Goal: Information Seeking & Learning: Compare options

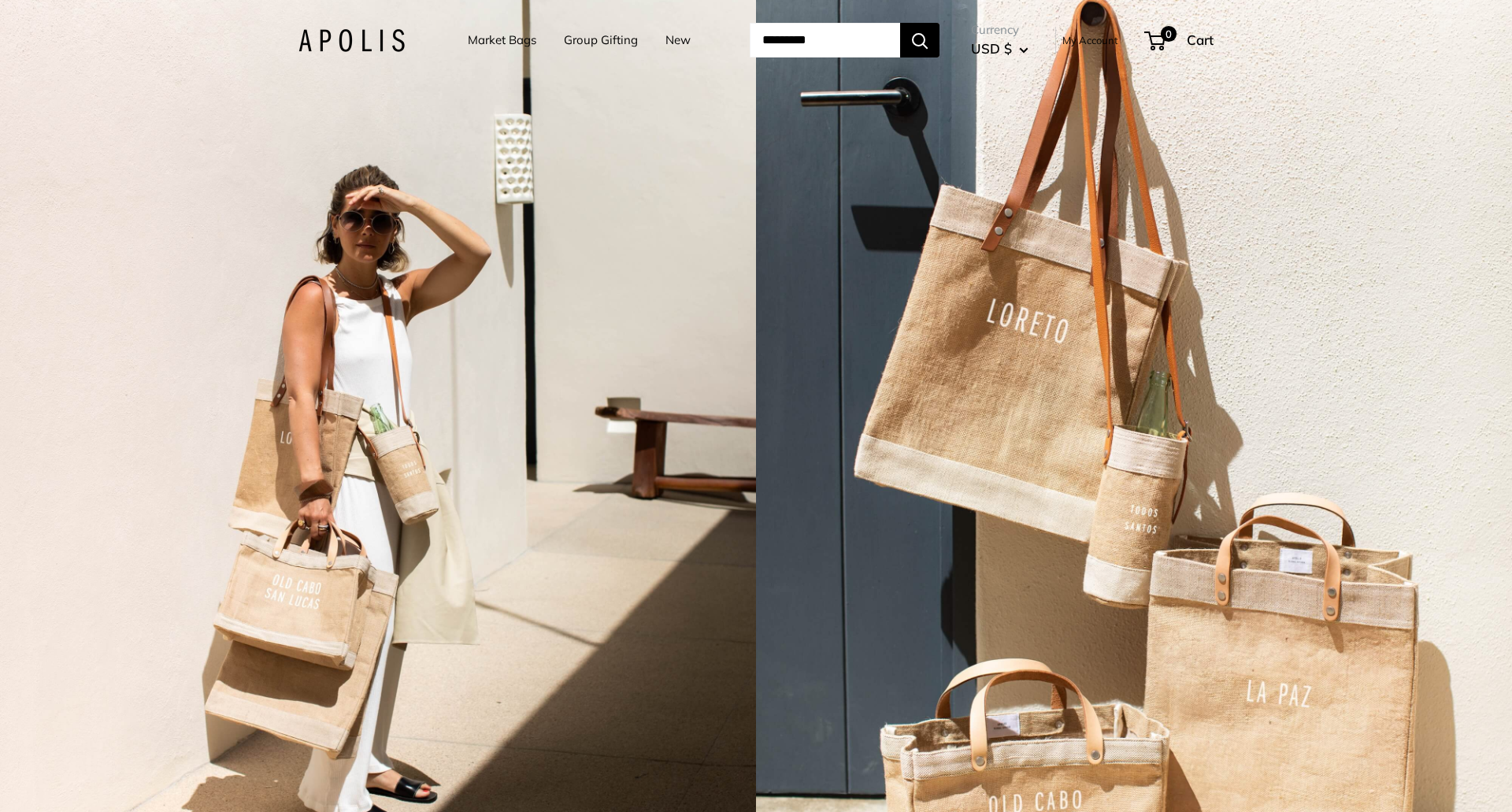
click at [349, 43] on img at bounding box center [352, 41] width 106 height 23
drag, startPoint x: 495, startPoint y: 45, endPoint x: 521, endPoint y: 87, distance: 49.4
click at [495, 45] on link "Market Bags" at bounding box center [501, 40] width 68 height 22
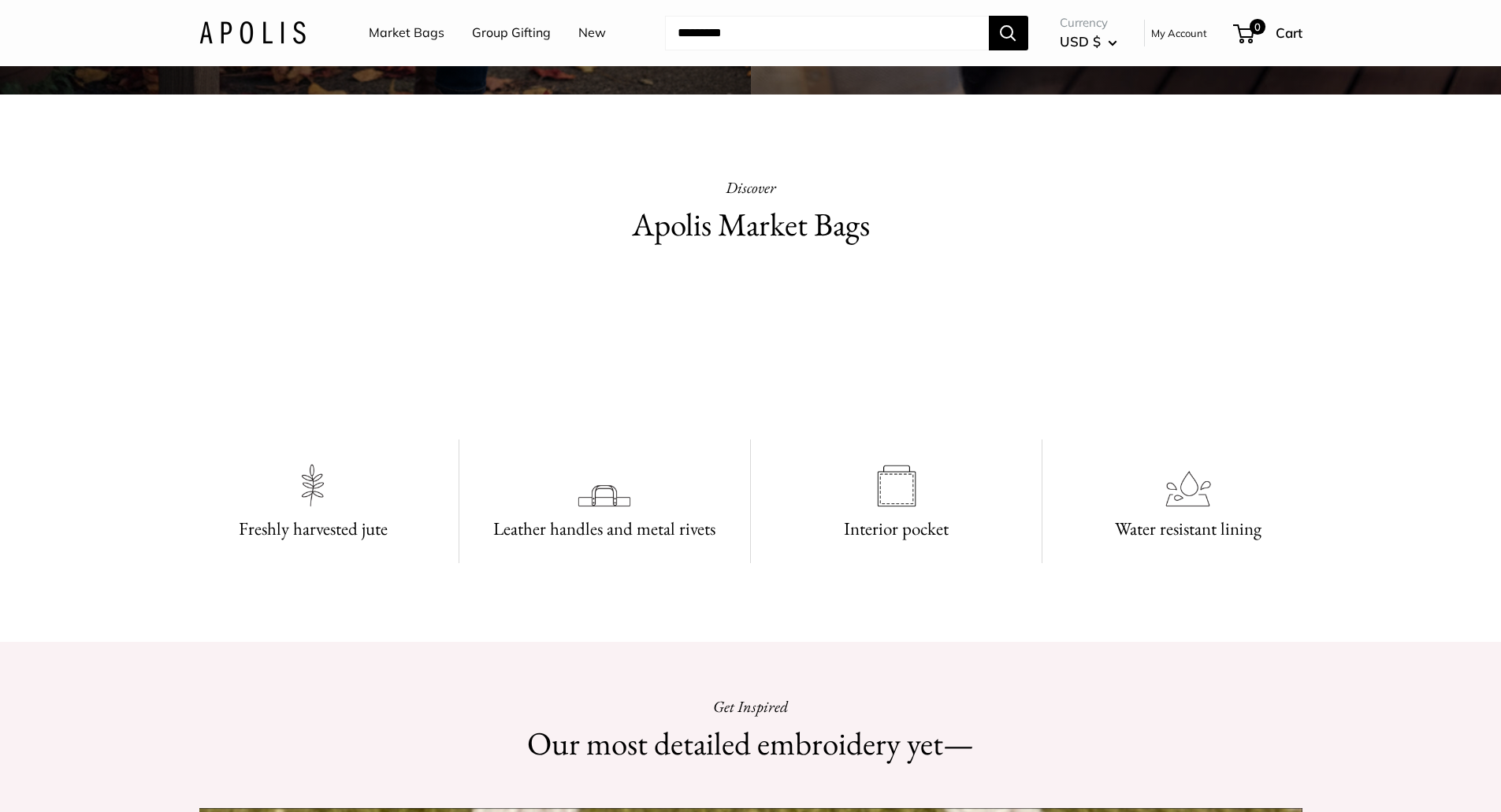
scroll to position [230, 0]
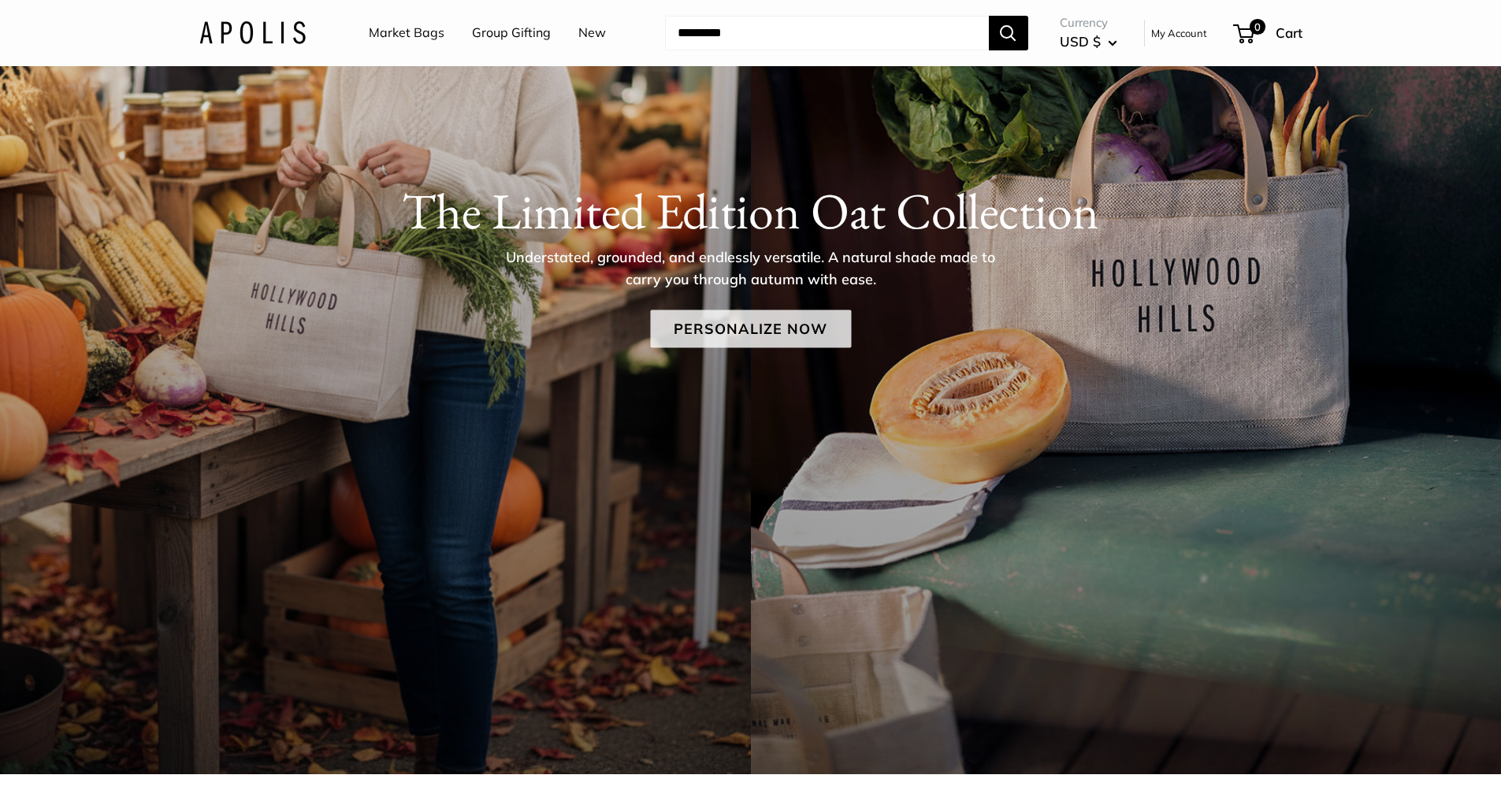
click at [713, 327] on link "Personalize Now" at bounding box center [750, 328] width 201 height 38
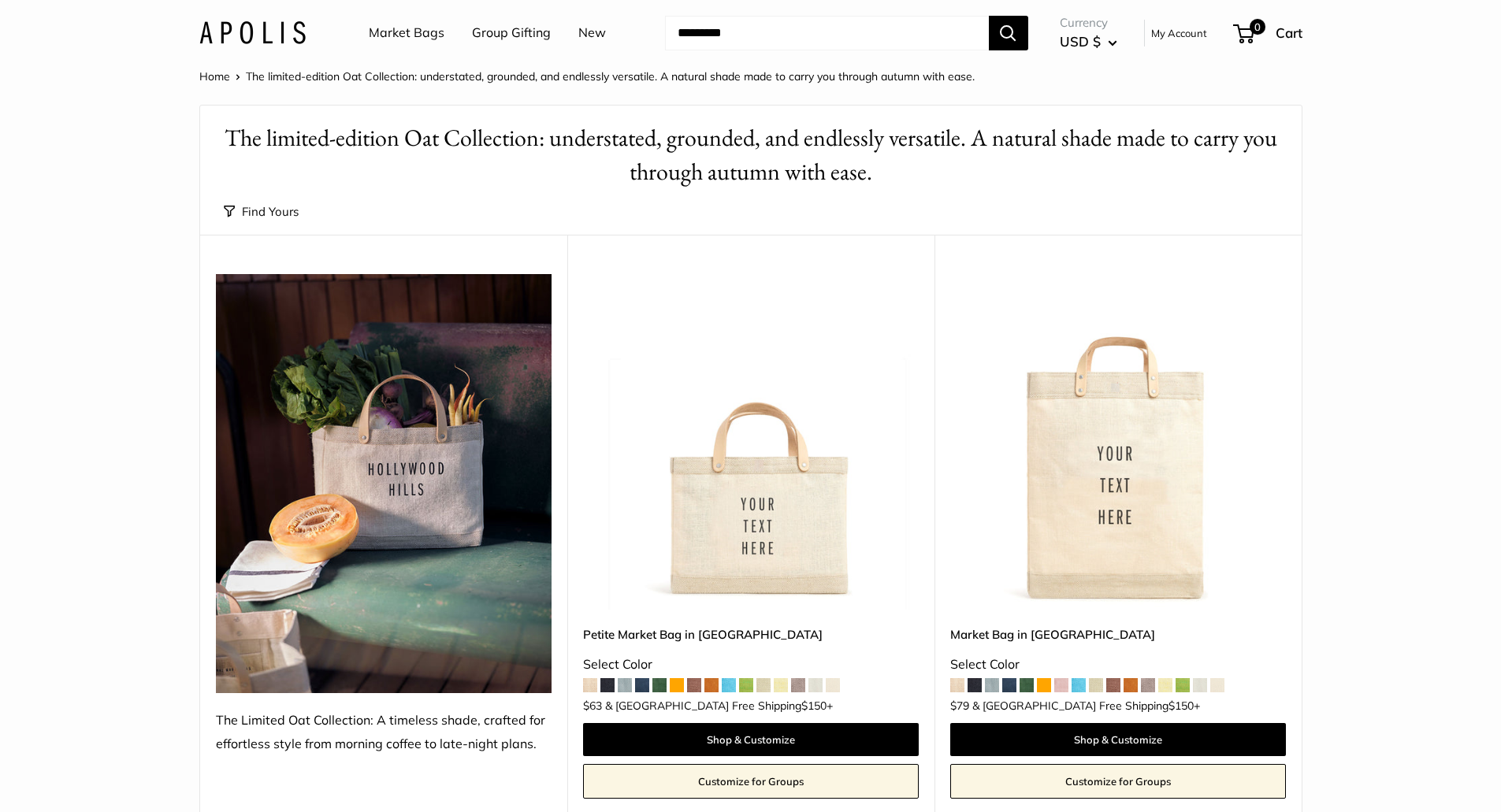
click at [0, 0] on img at bounding box center [0, 0] width 0 height 0
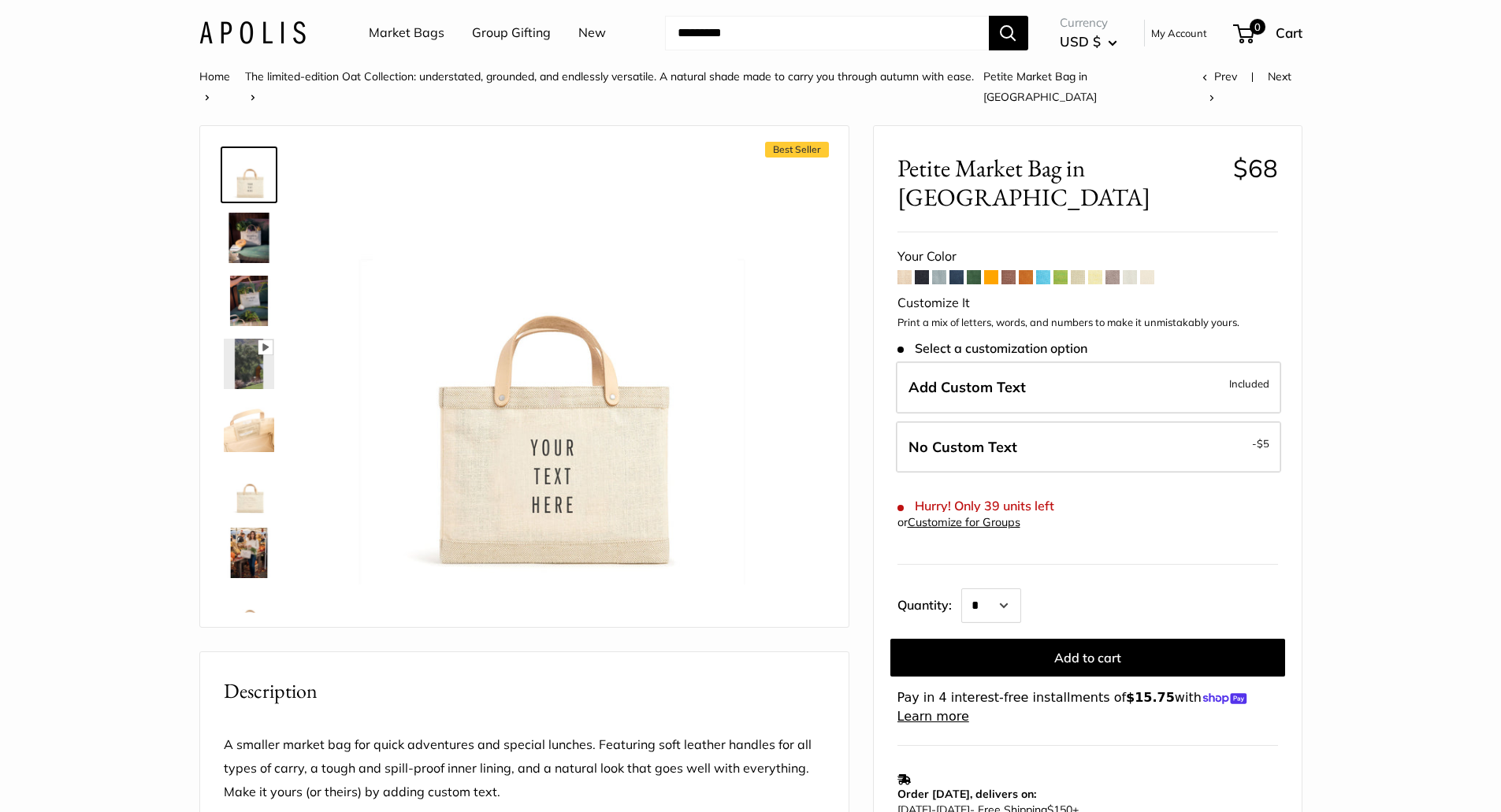
click at [904, 270] on span at bounding box center [904, 277] width 14 height 14
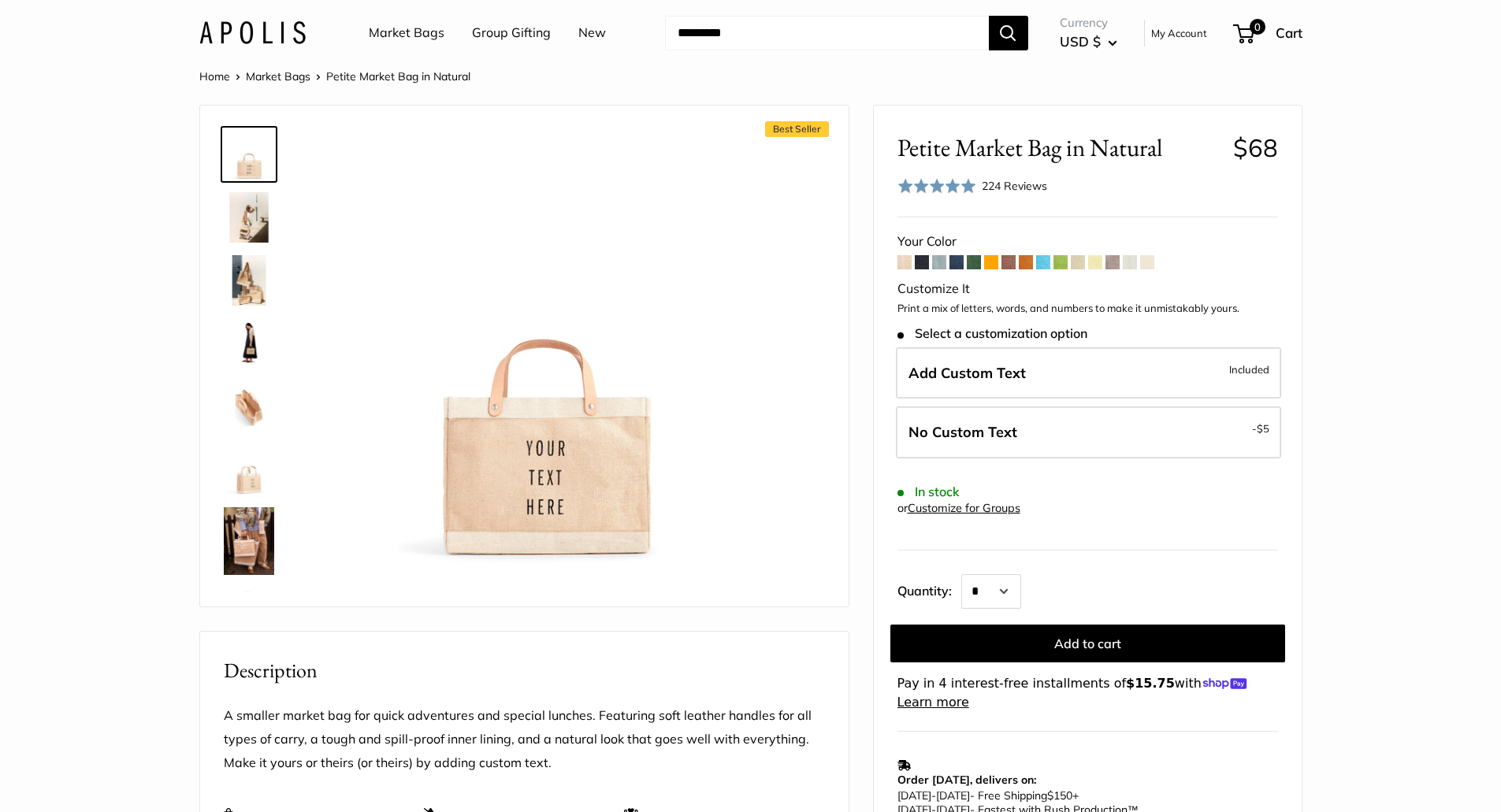
click at [920, 264] on span at bounding box center [922, 263] width 14 height 14
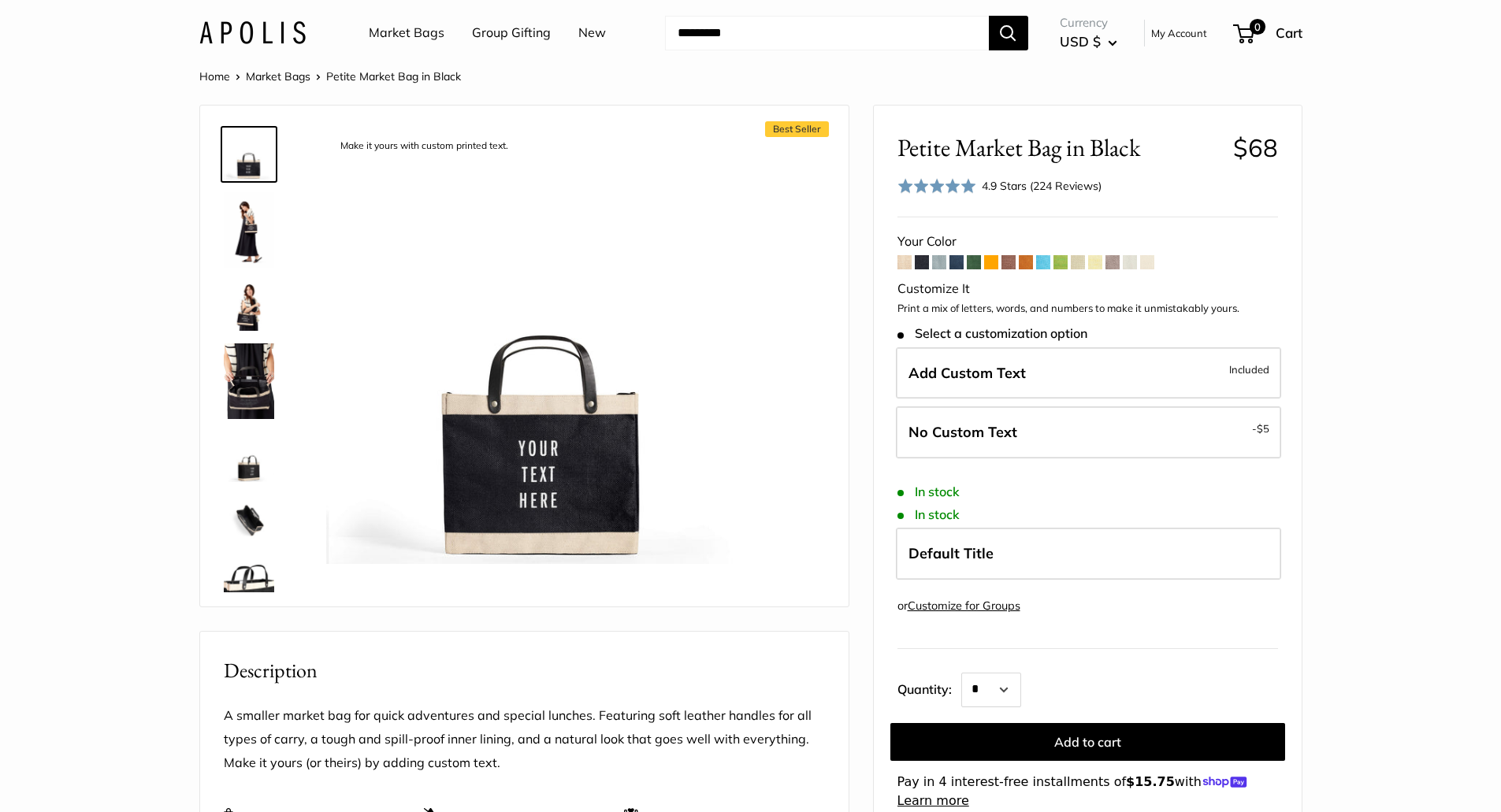
click at [940, 266] on span at bounding box center [939, 263] width 14 height 14
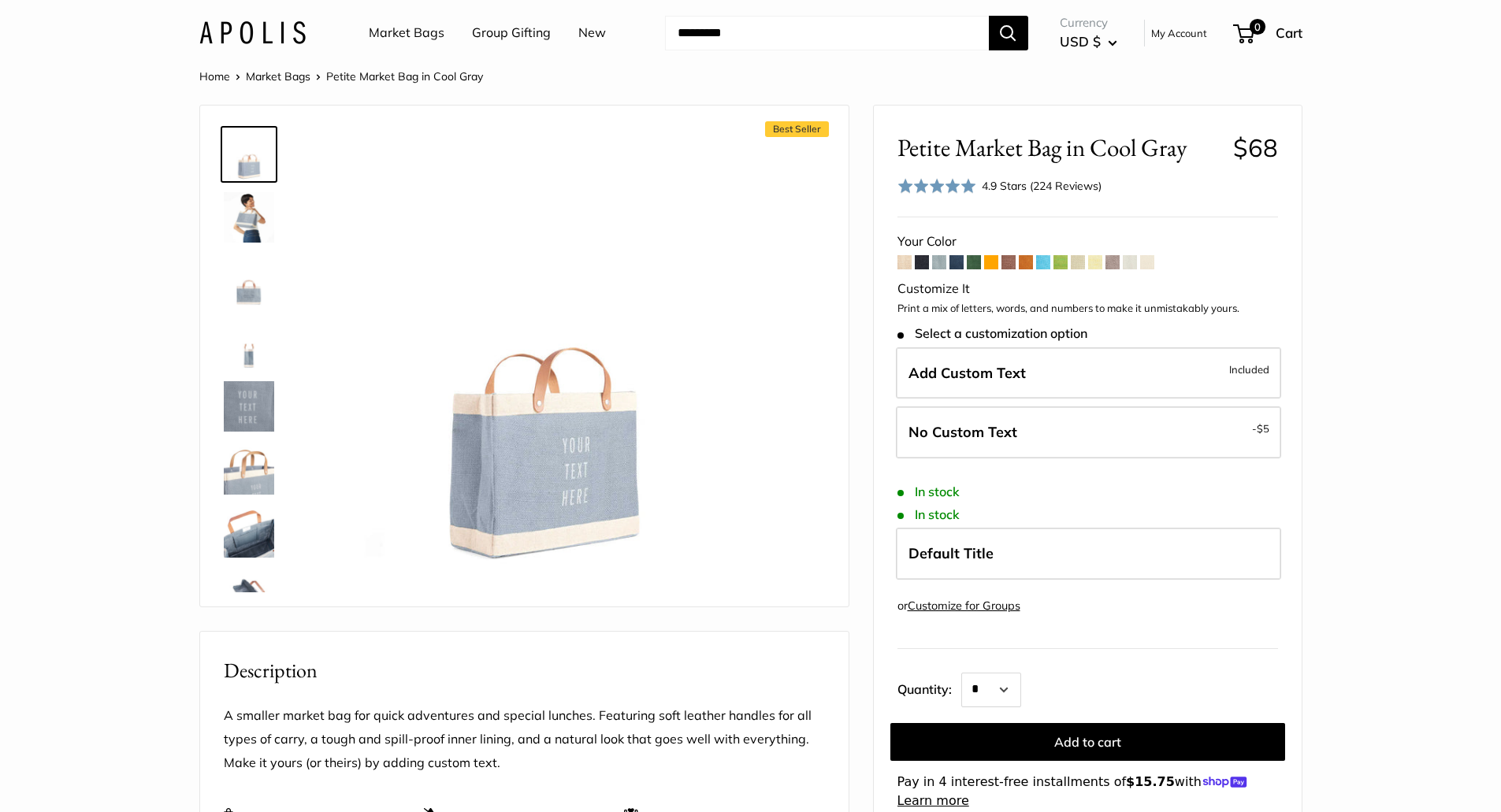
click at [958, 264] on span at bounding box center [957, 263] width 14 height 14
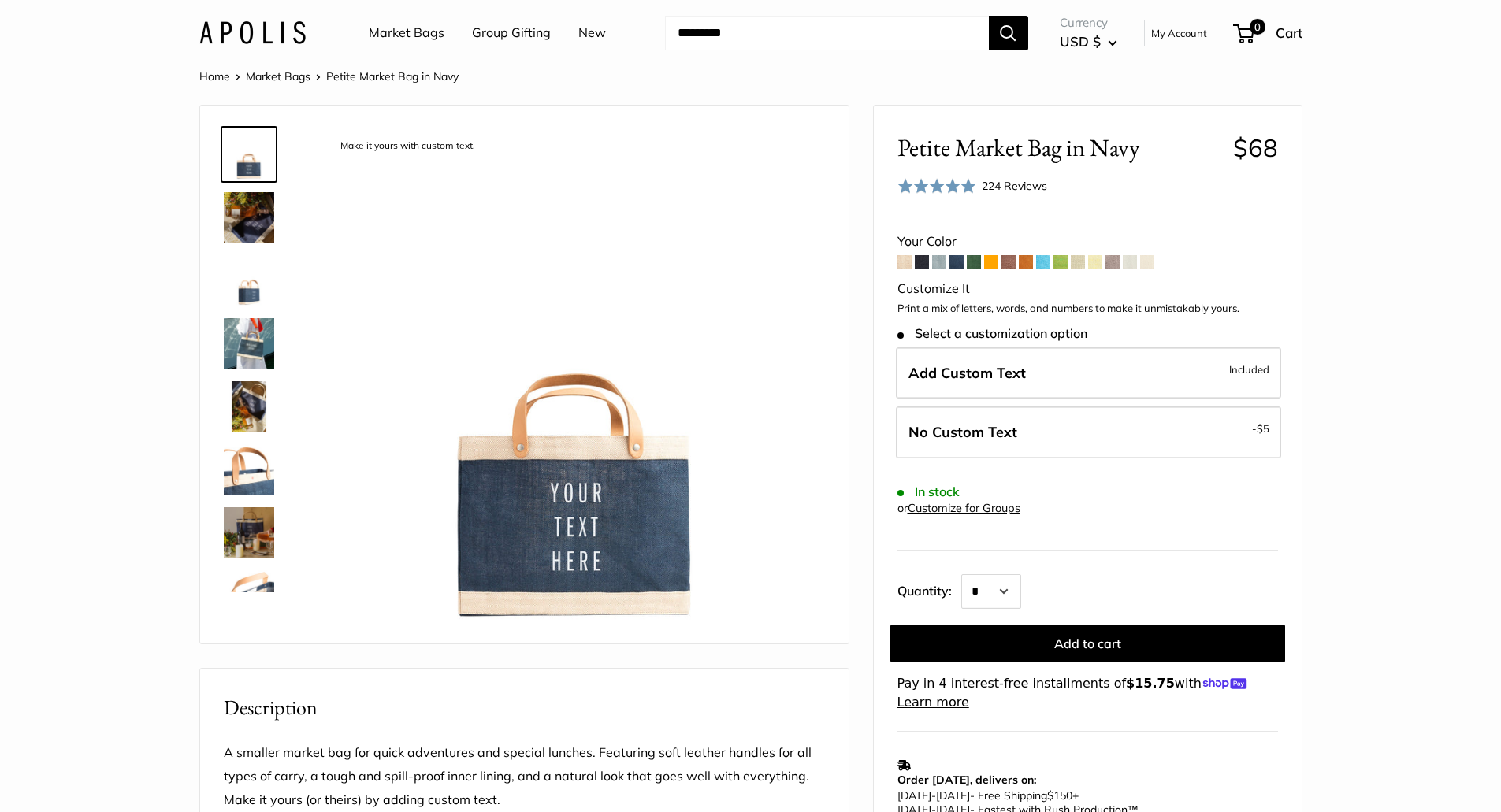
click at [975, 266] on span at bounding box center [974, 263] width 14 height 14
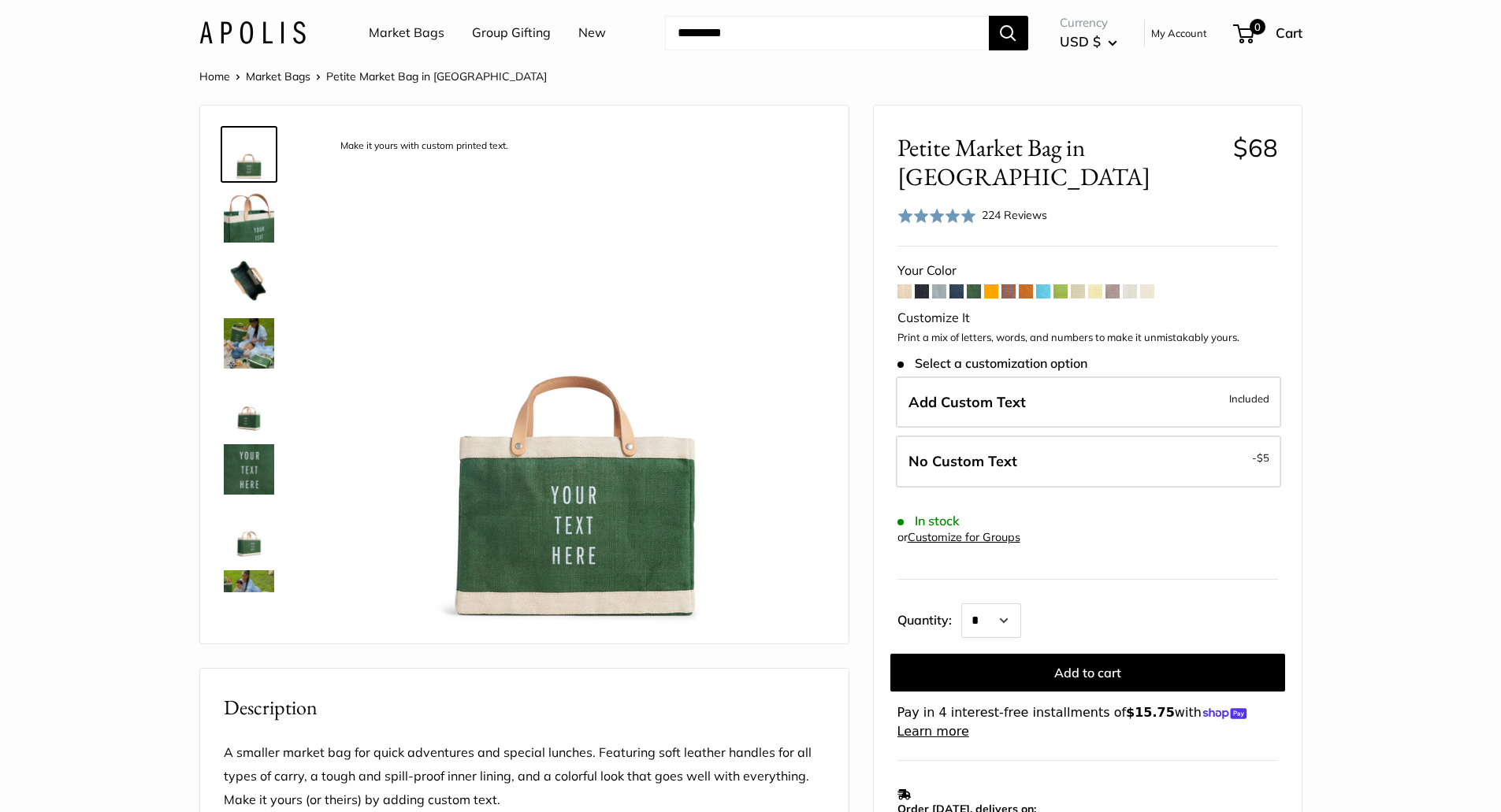
click at [955, 284] on span at bounding box center [957, 291] width 14 height 14
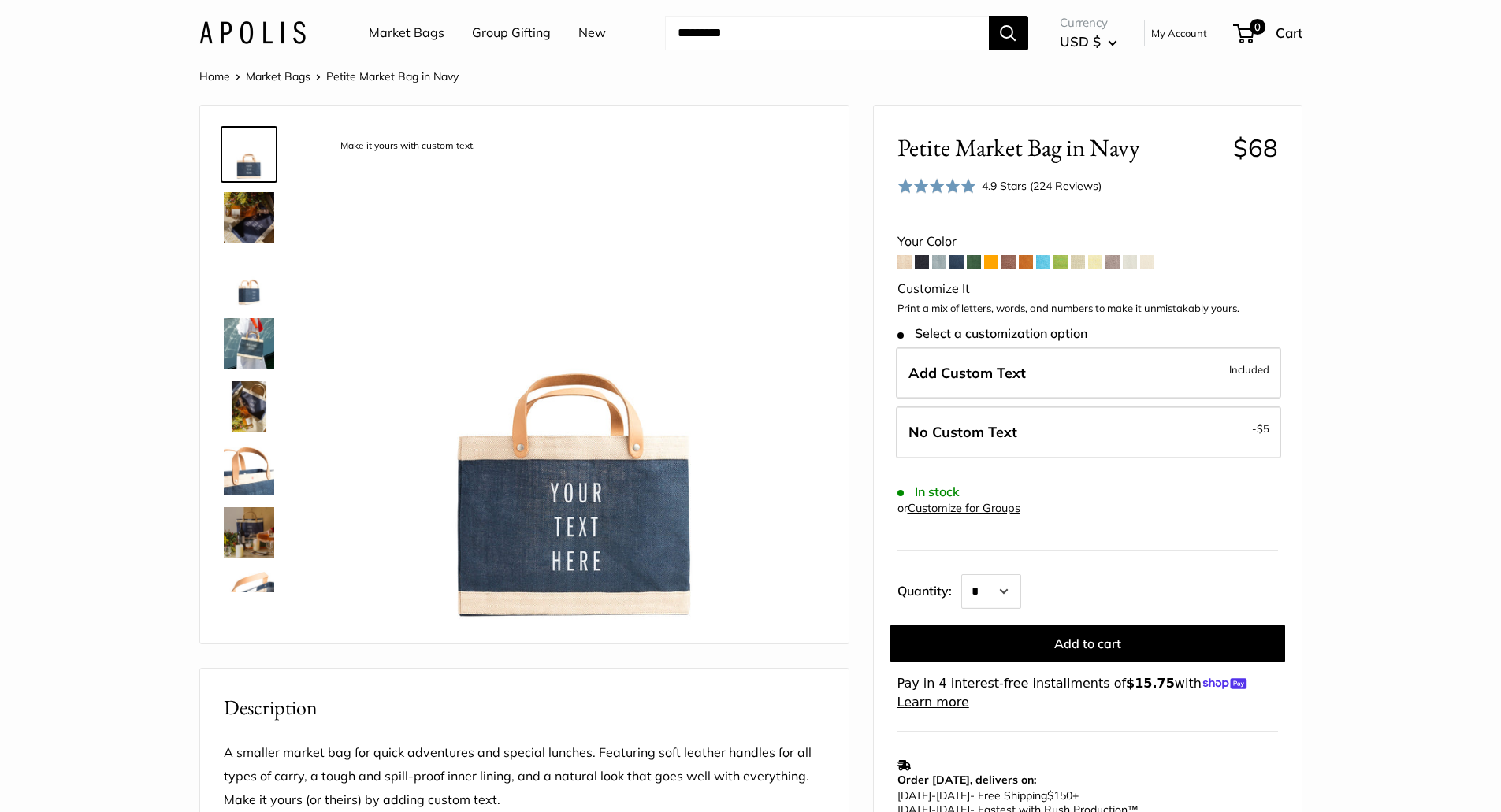
click at [975, 263] on span at bounding box center [974, 263] width 14 height 14
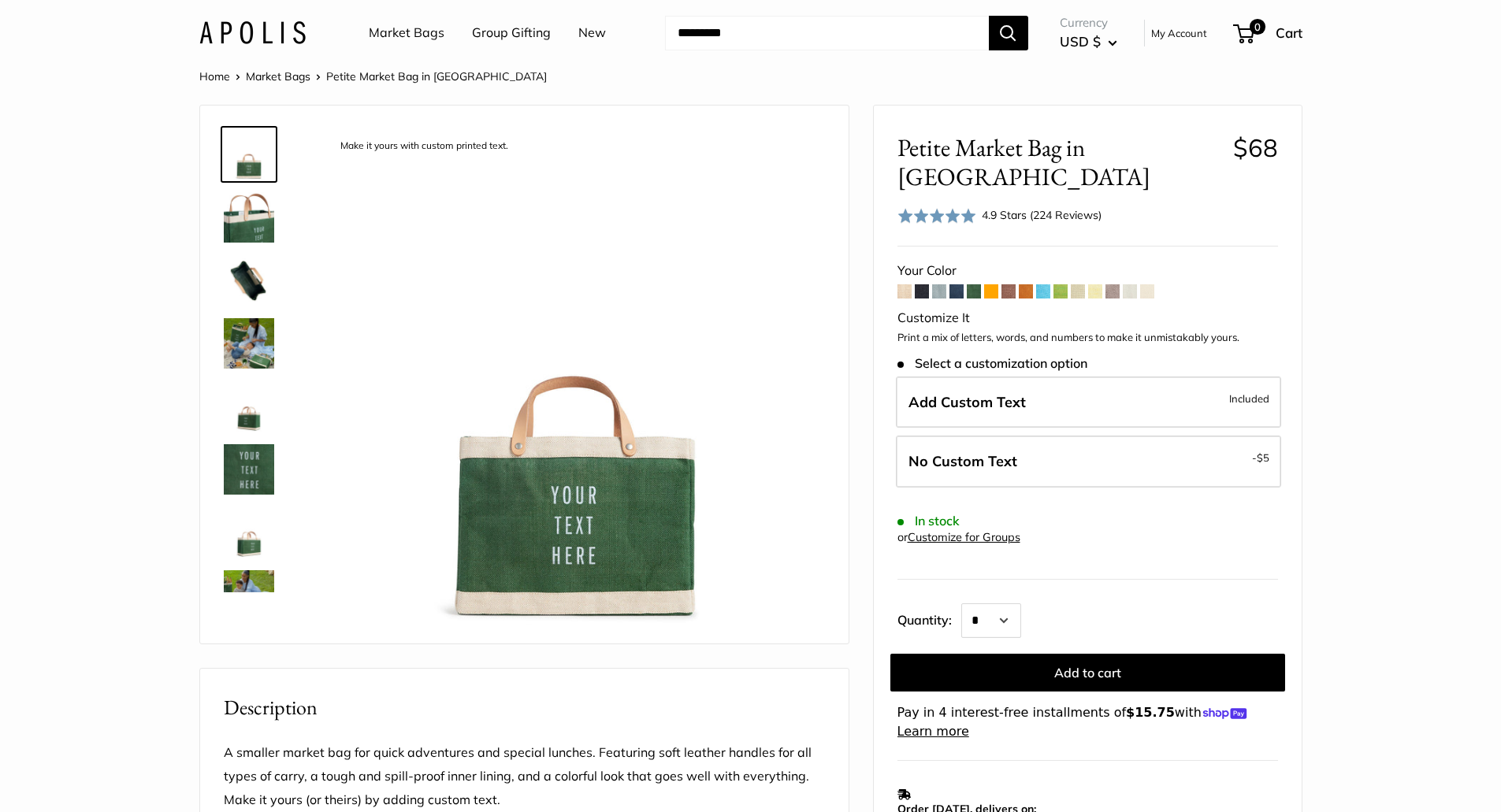
click at [987, 284] on span at bounding box center [991, 291] width 14 height 14
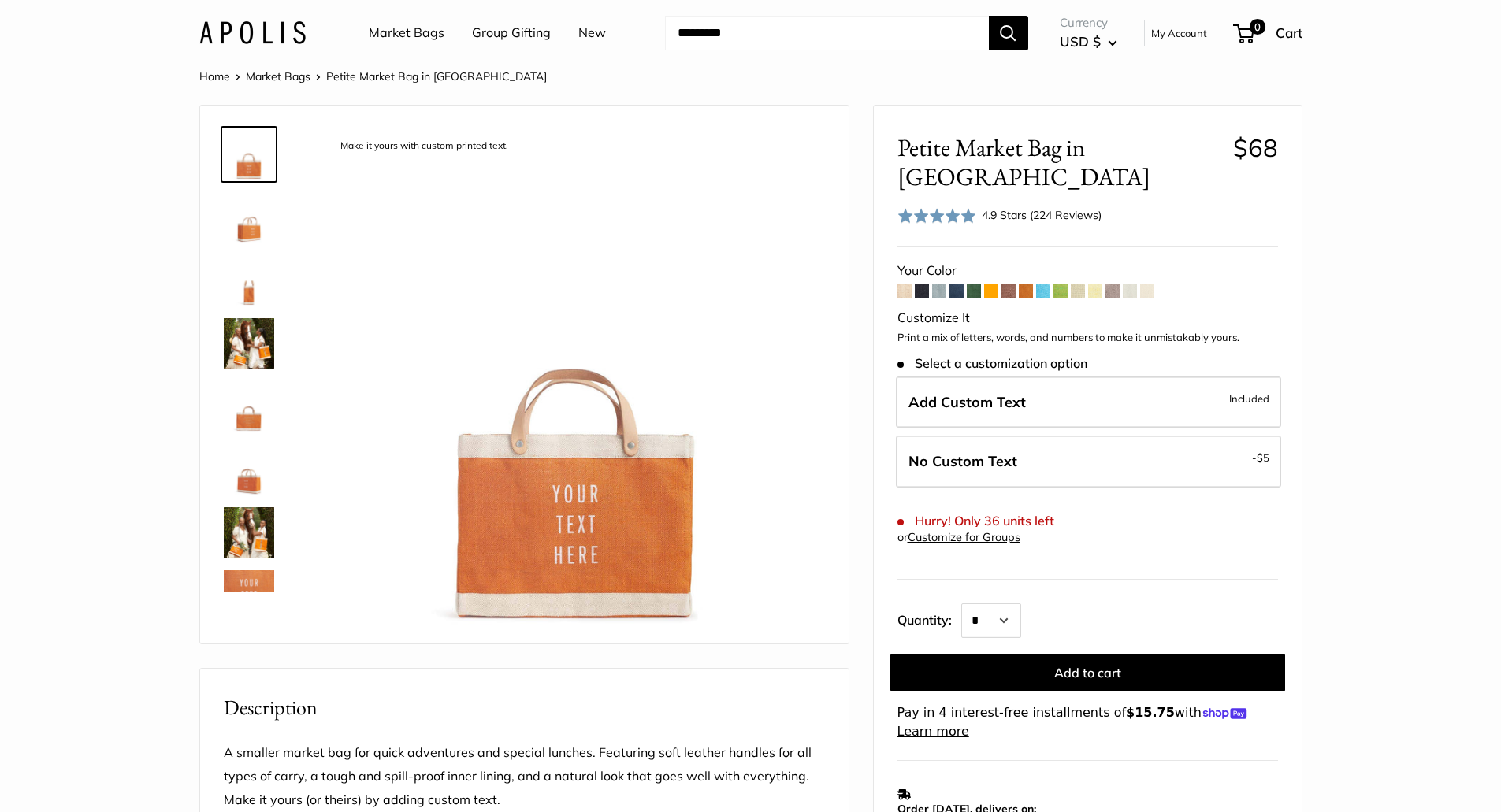
click at [1006, 284] on span at bounding box center [1009, 291] width 14 height 14
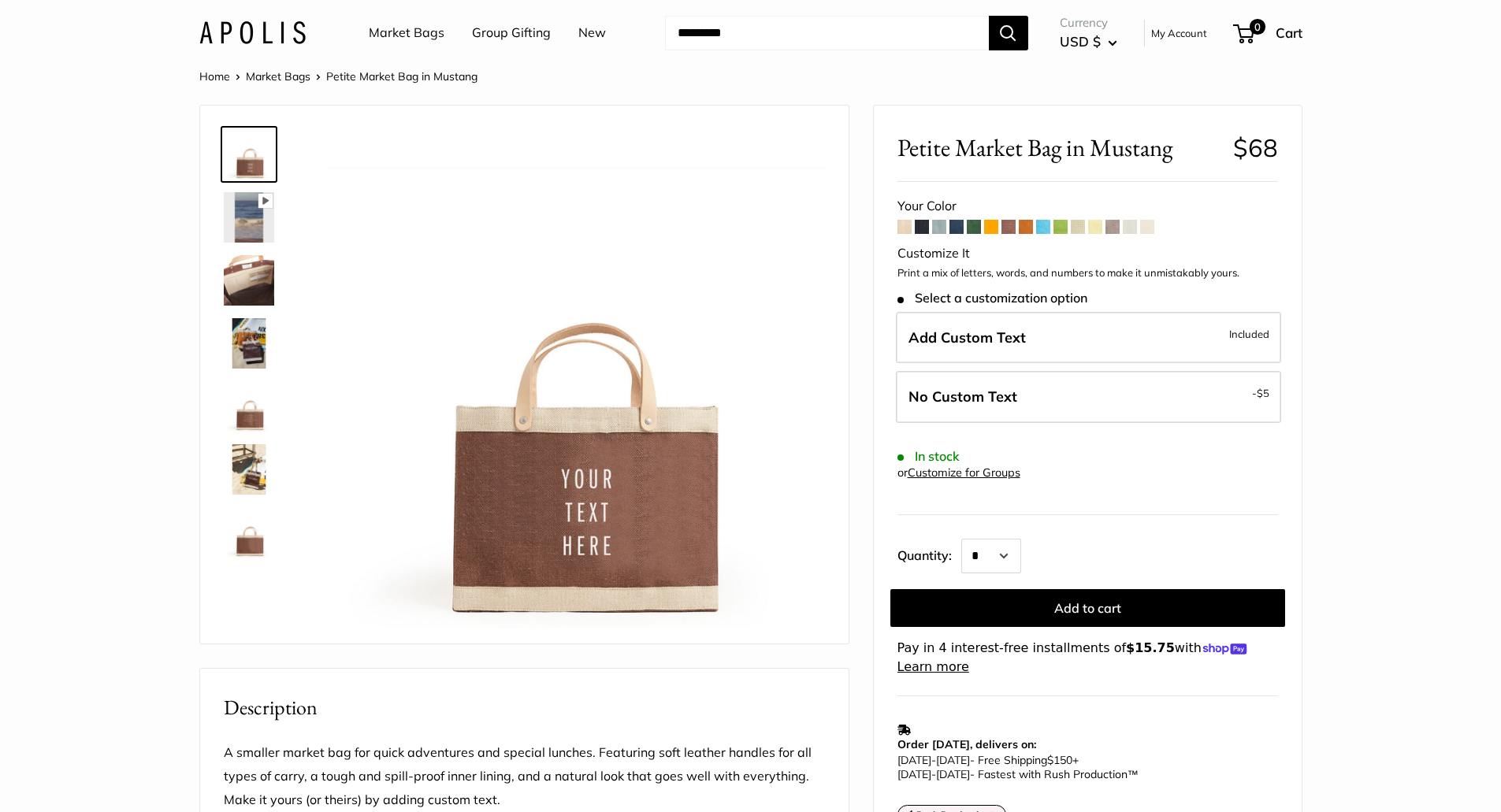
click at [1026, 226] on span at bounding box center [1026, 226] width 14 height 14
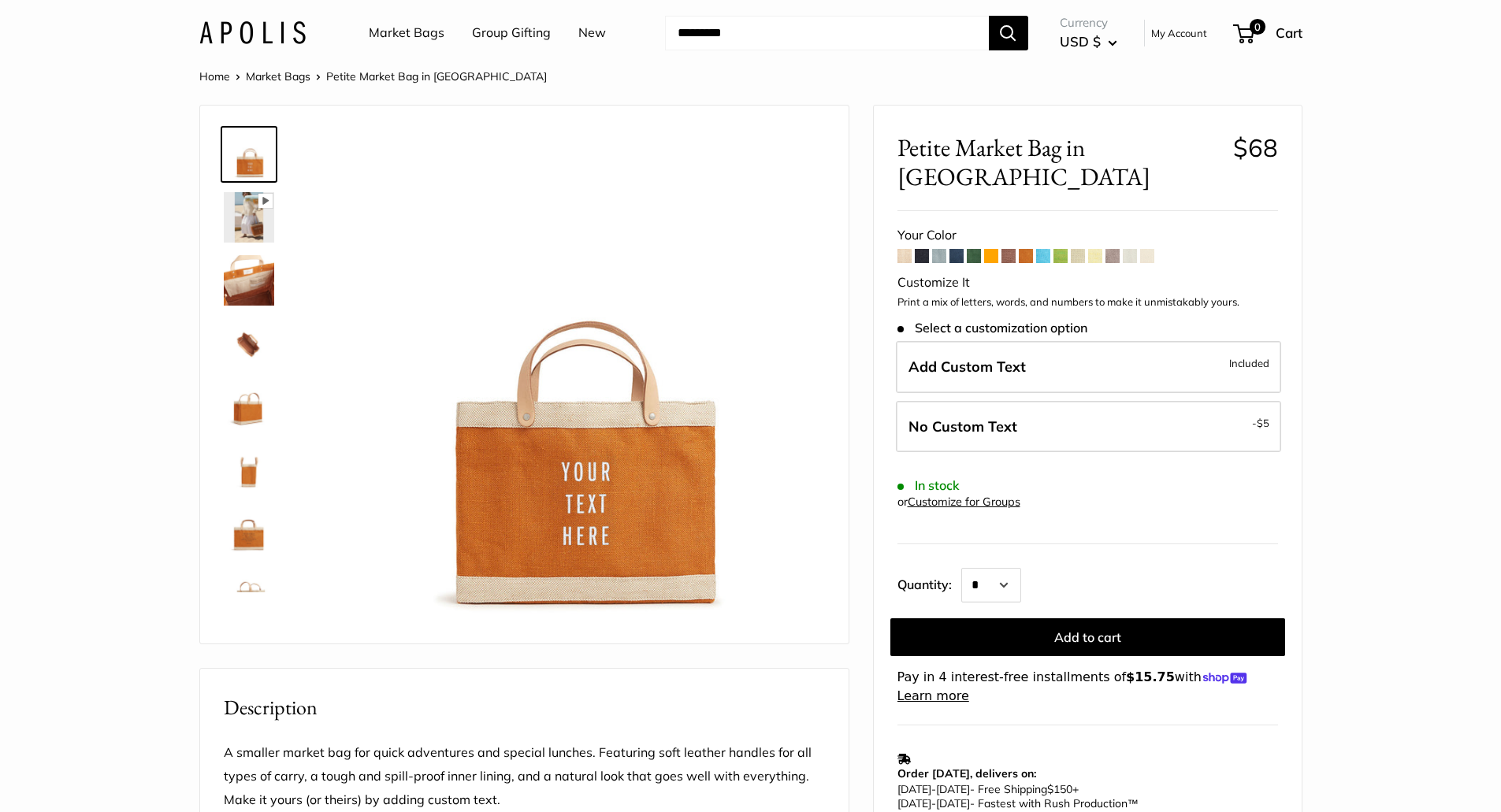
click at [1041, 249] on span at bounding box center [1043, 256] width 14 height 14
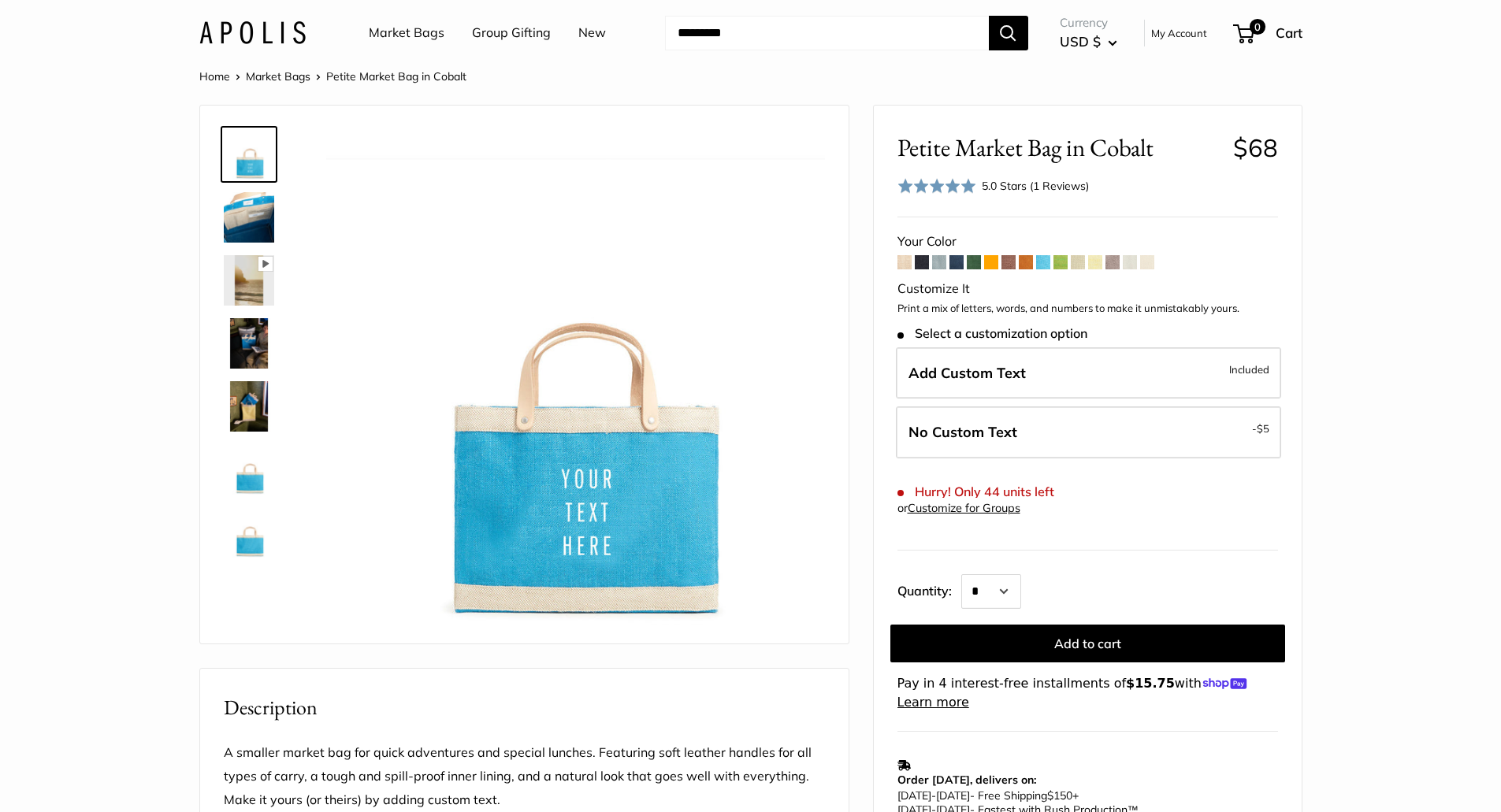
click at [258, 347] on img at bounding box center [249, 343] width 50 height 50
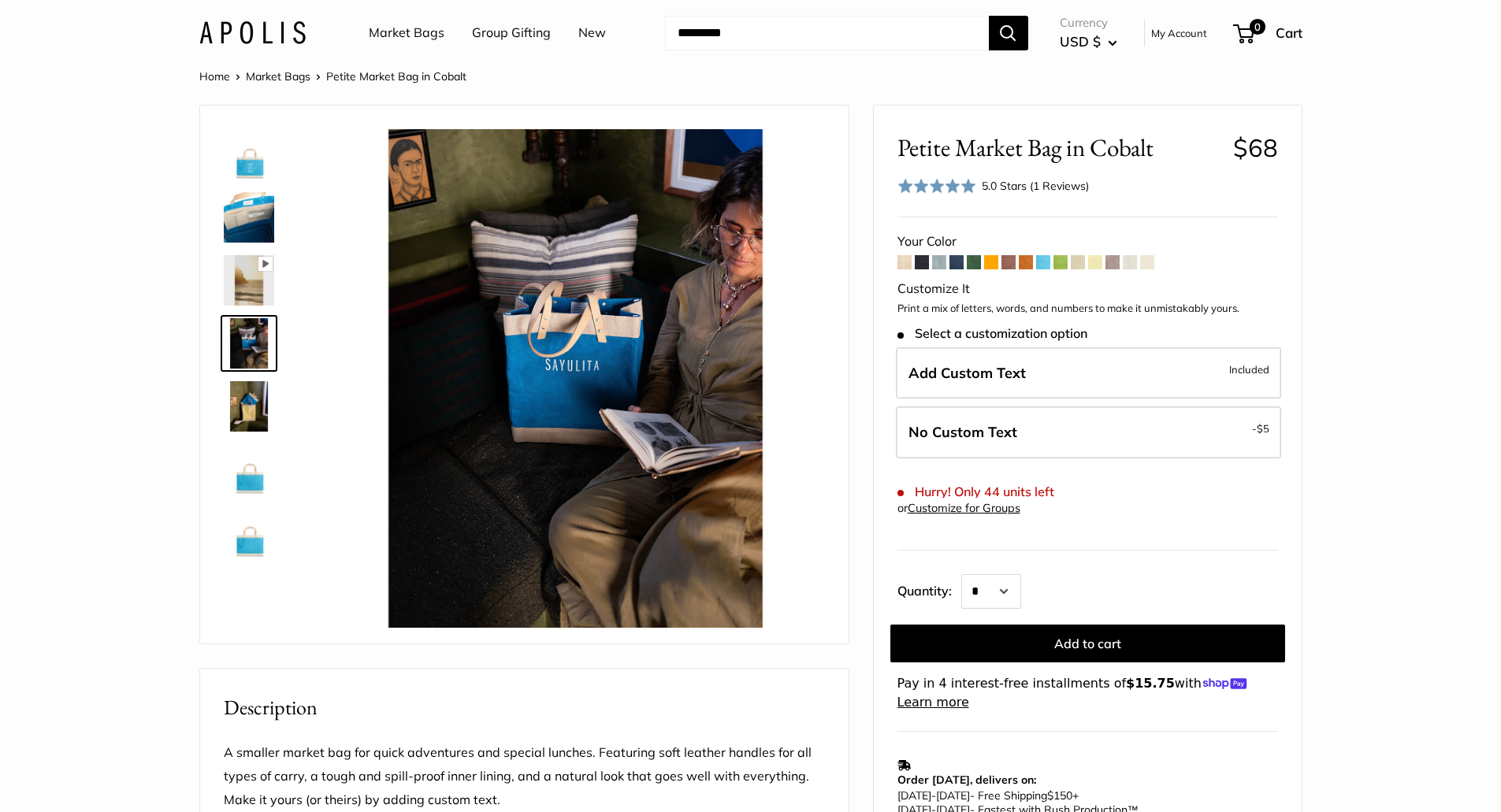
click at [252, 158] on img at bounding box center [249, 154] width 50 height 50
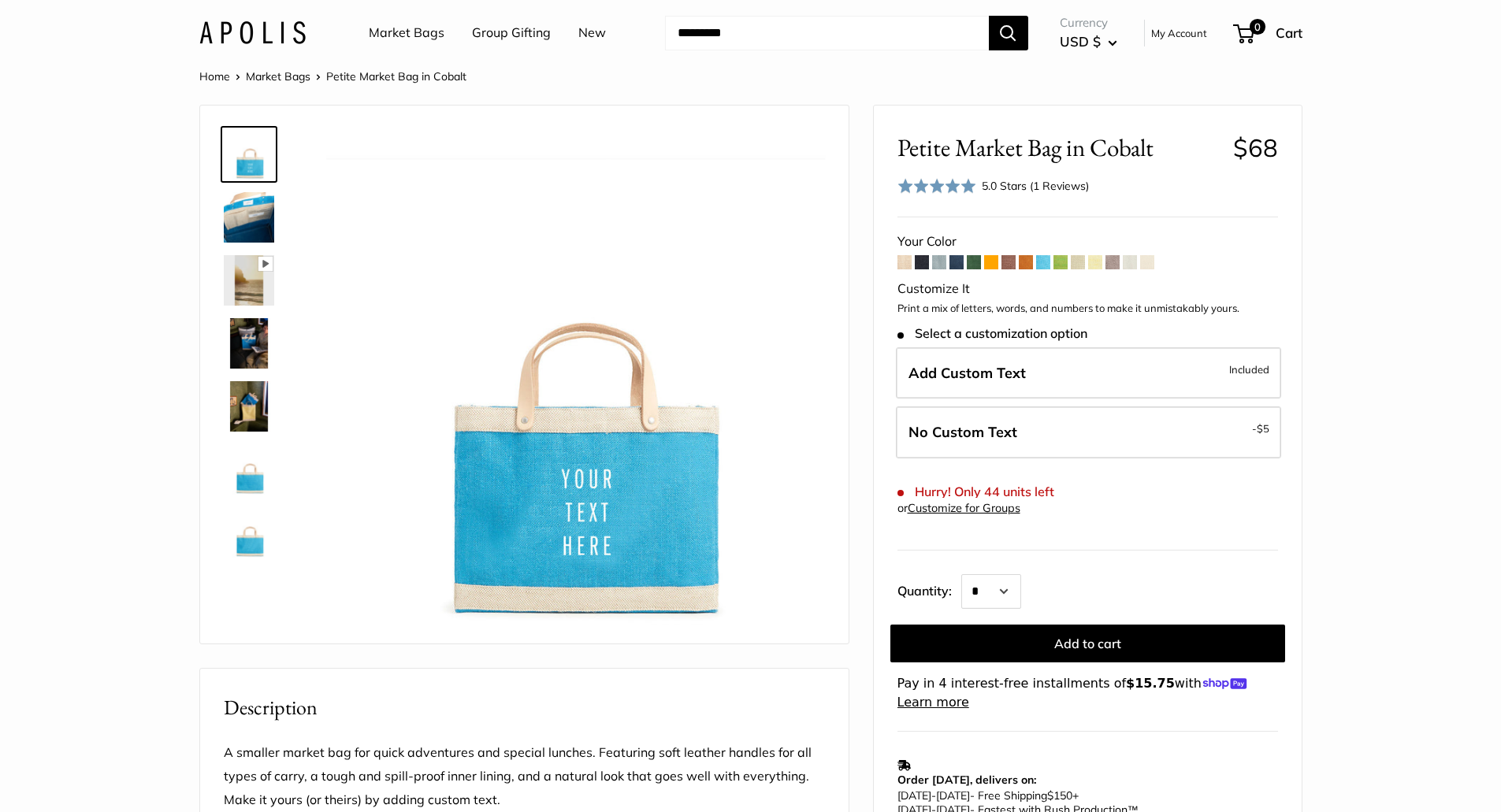
click at [1061, 264] on span at bounding box center [1061, 263] width 14 height 14
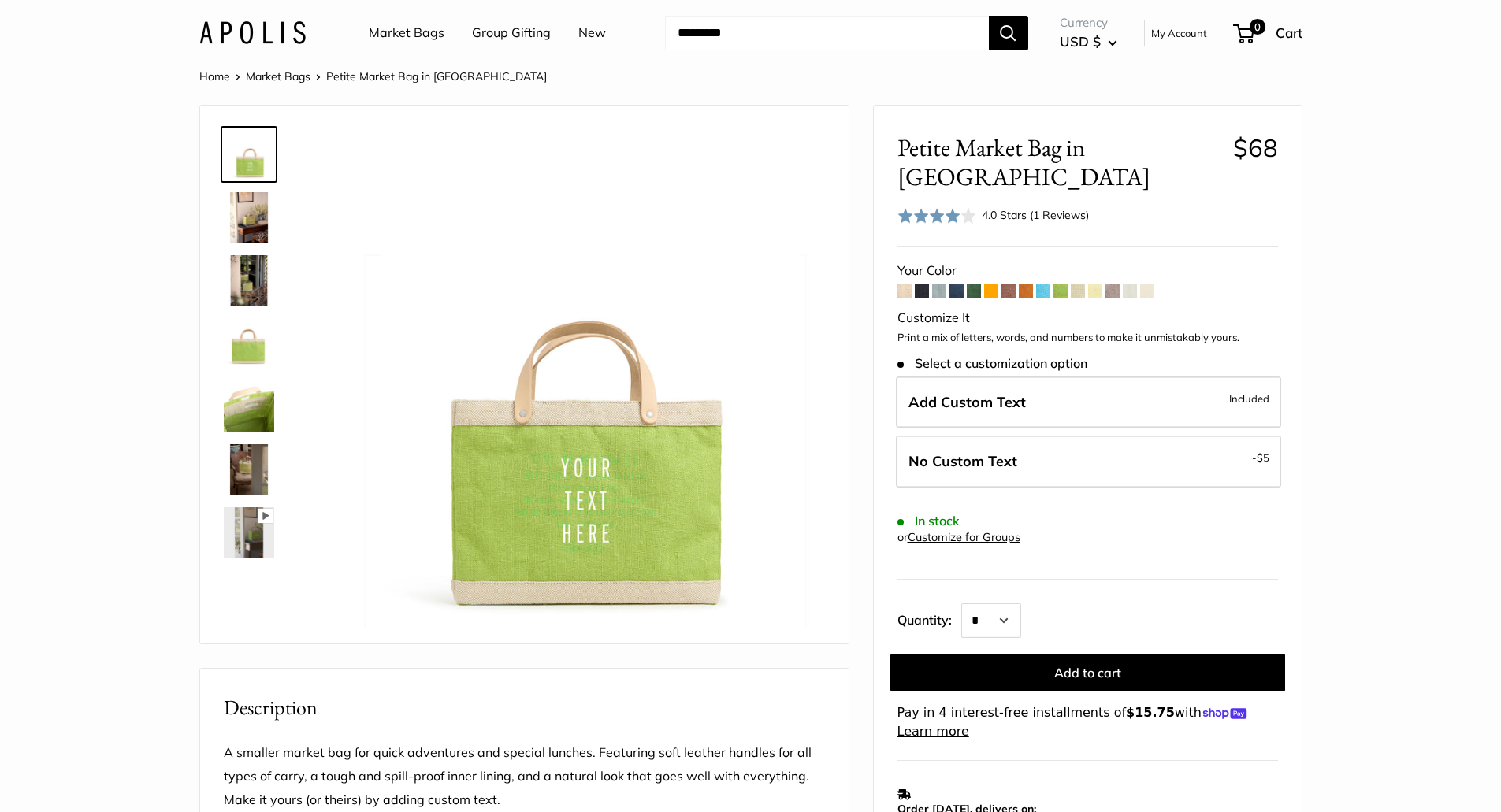
click at [1079, 284] on span at bounding box center [1078, 291] width 14 height 14
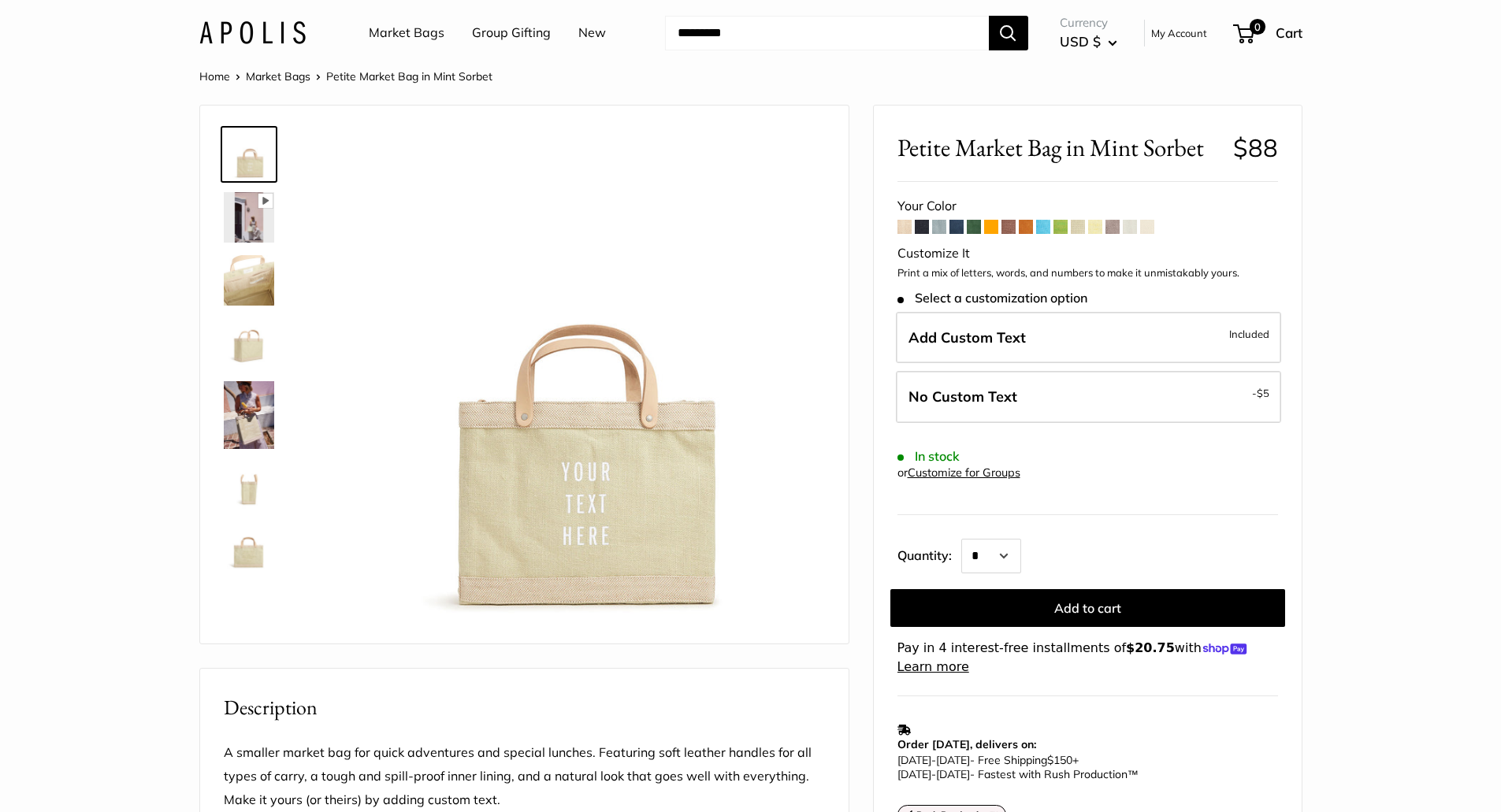
click at [1091, 228] on span at bounding box center [1096, 226] width 14 height 14
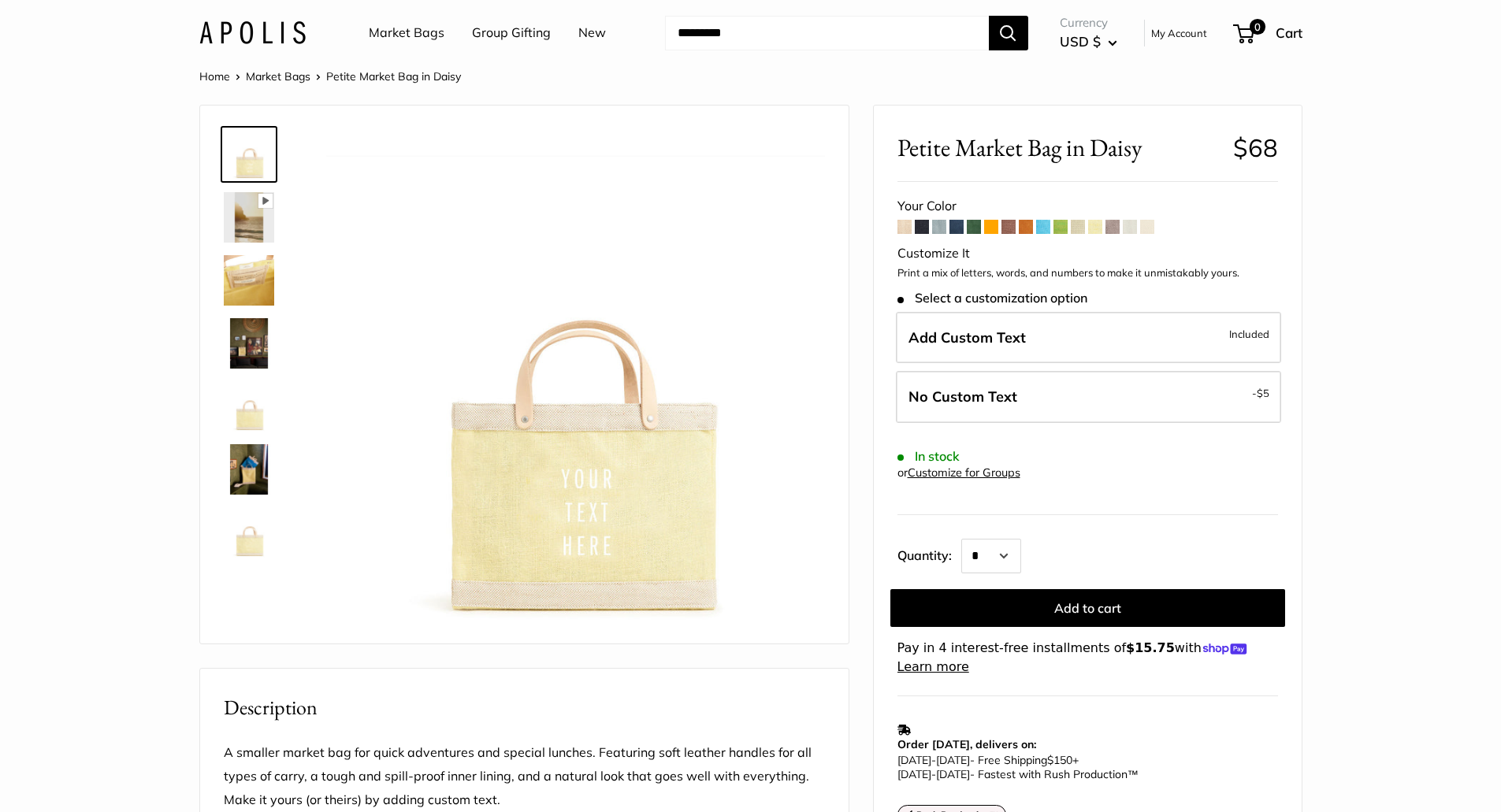
click at [1112, 230] on span at bounding box center [1112, 226] width 14 height 14
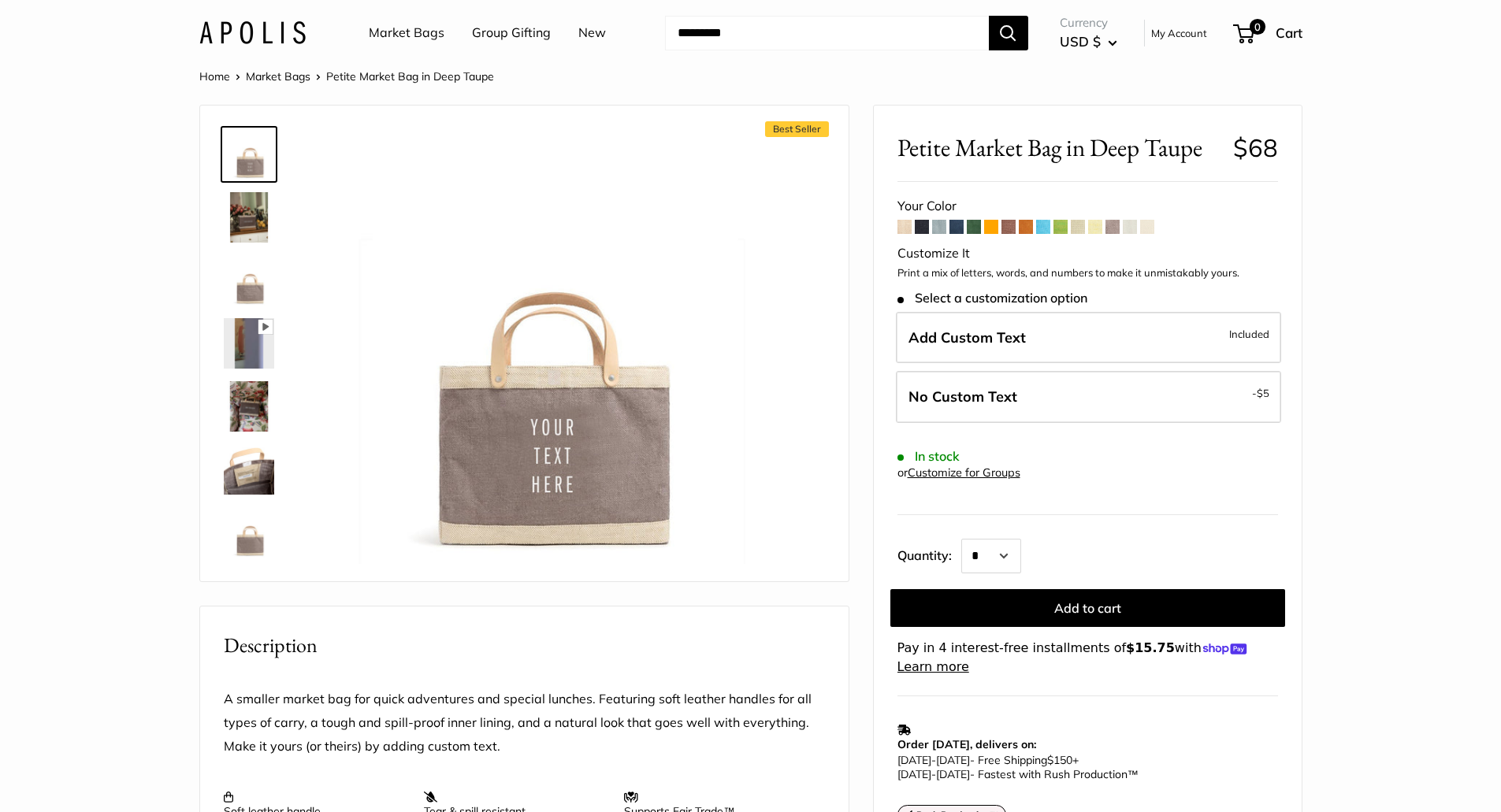
click at [1128, 228] on span at bounding box center [1130, 226] width 14 height 14
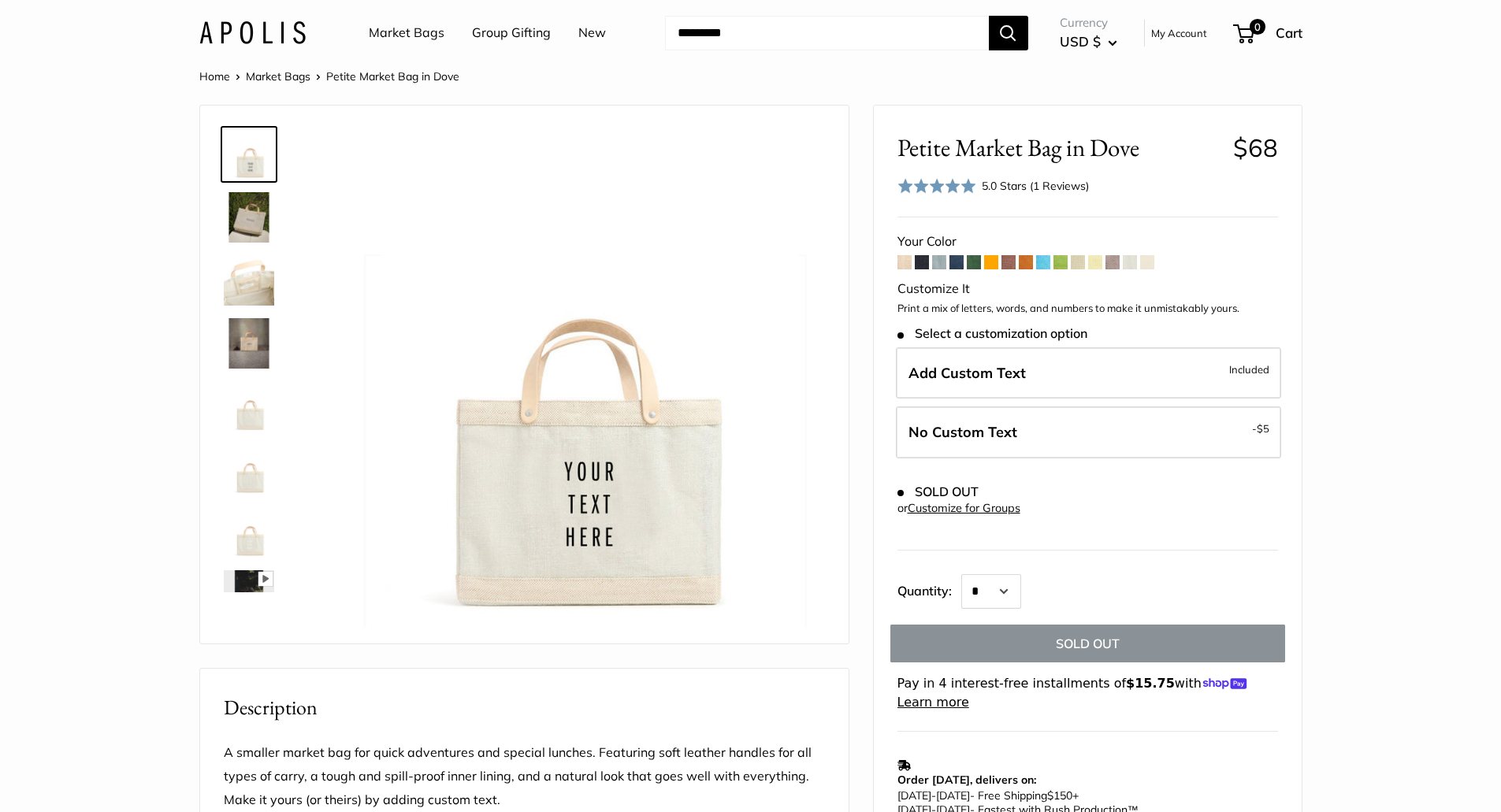
click at [1155, 264] on span at bounding box center [1148, 263] width 14 height 14
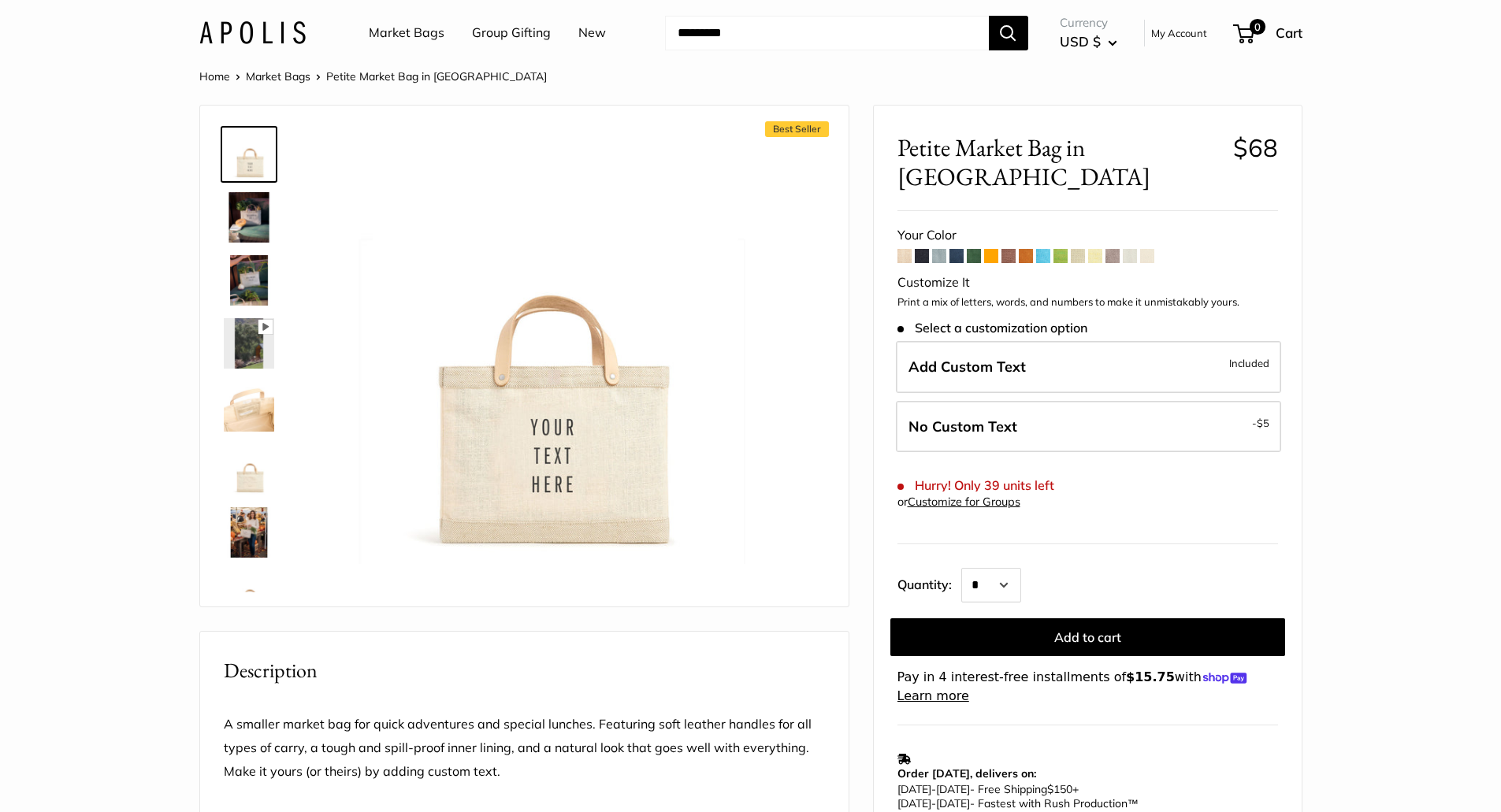
click at [918, 249] on span at bounding box center [922, 256] width 14 height 14
click at [421, 33] on link "Market Bags" at bounding box center [406, 33] width 75 height 24
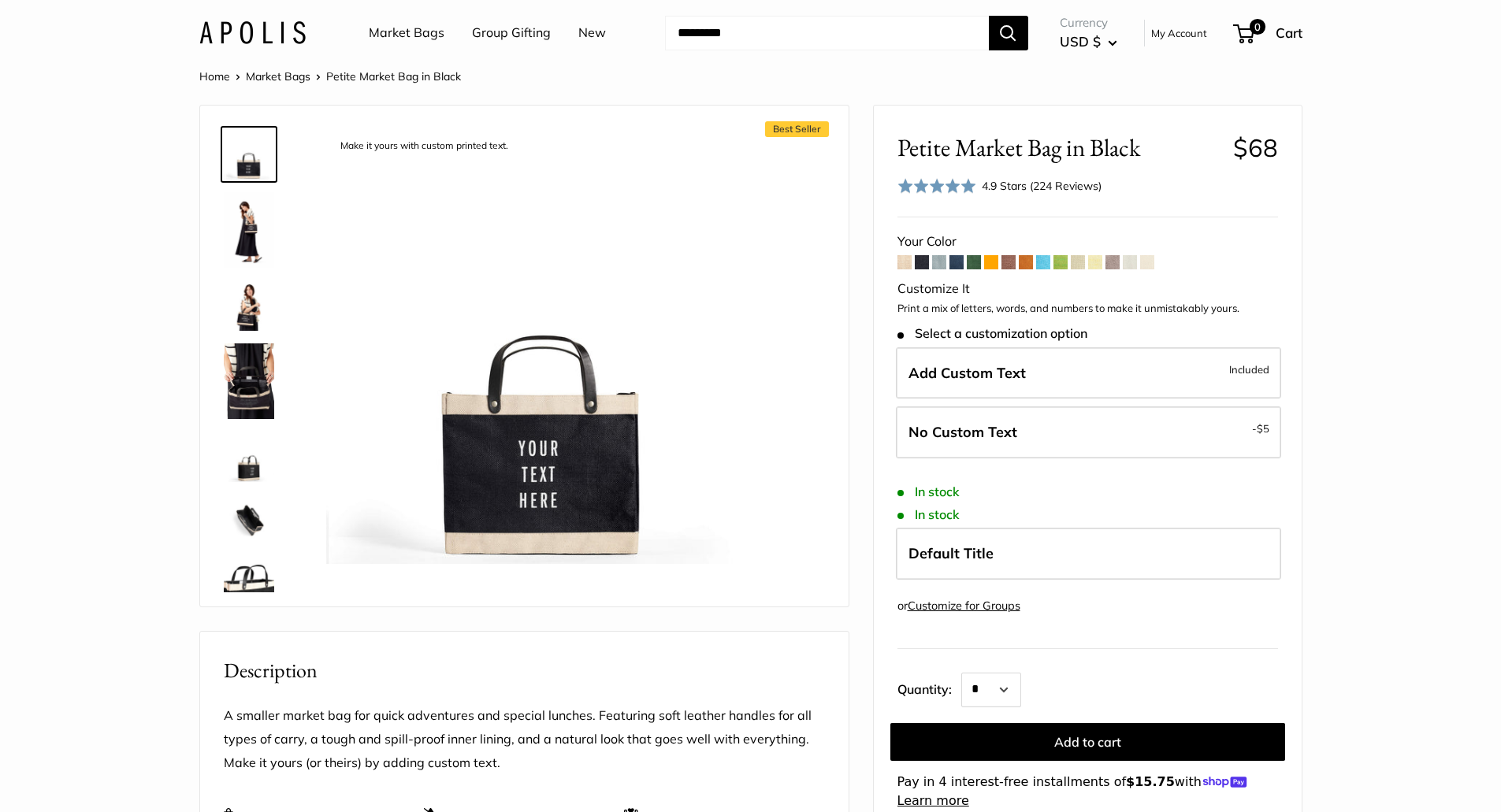
click at [938, 266] on span at bounding box center [939, 263] width 14 height 14
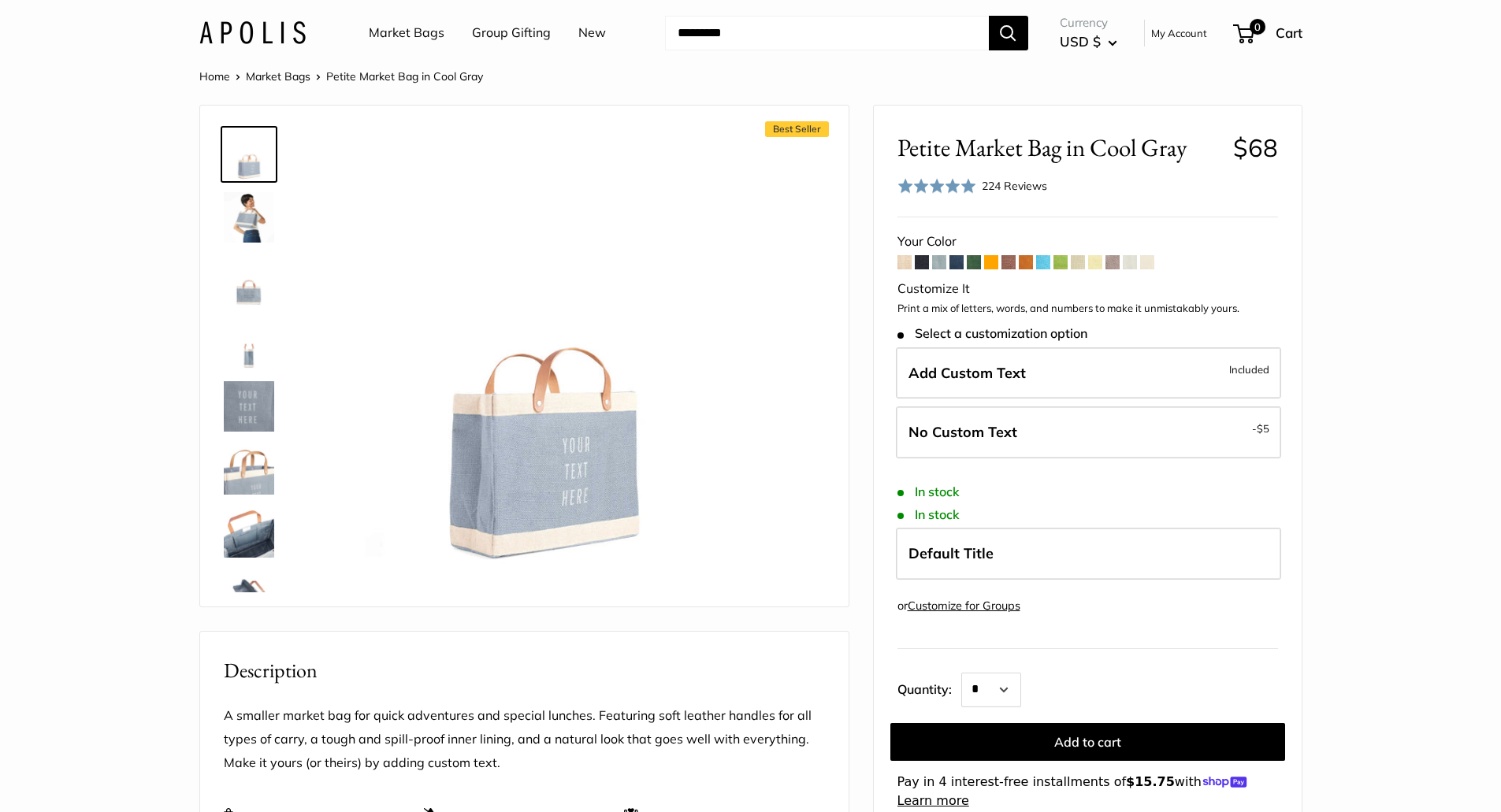
click at [958, 263] on span at bounding box center [957, 263] width 14 height 14
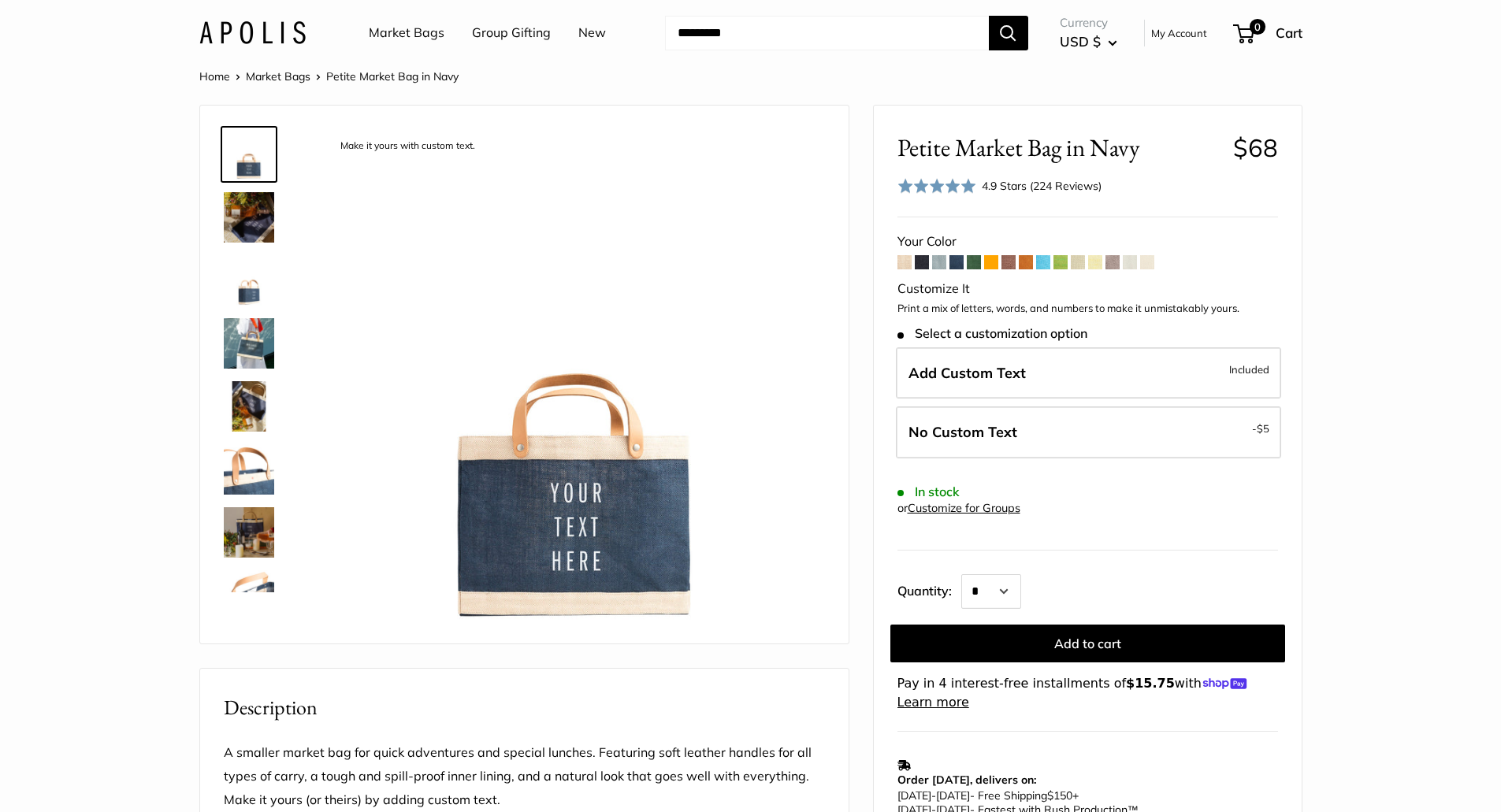
click at [978, 260] on span at bounding box center [974, 263] width 14 height 14
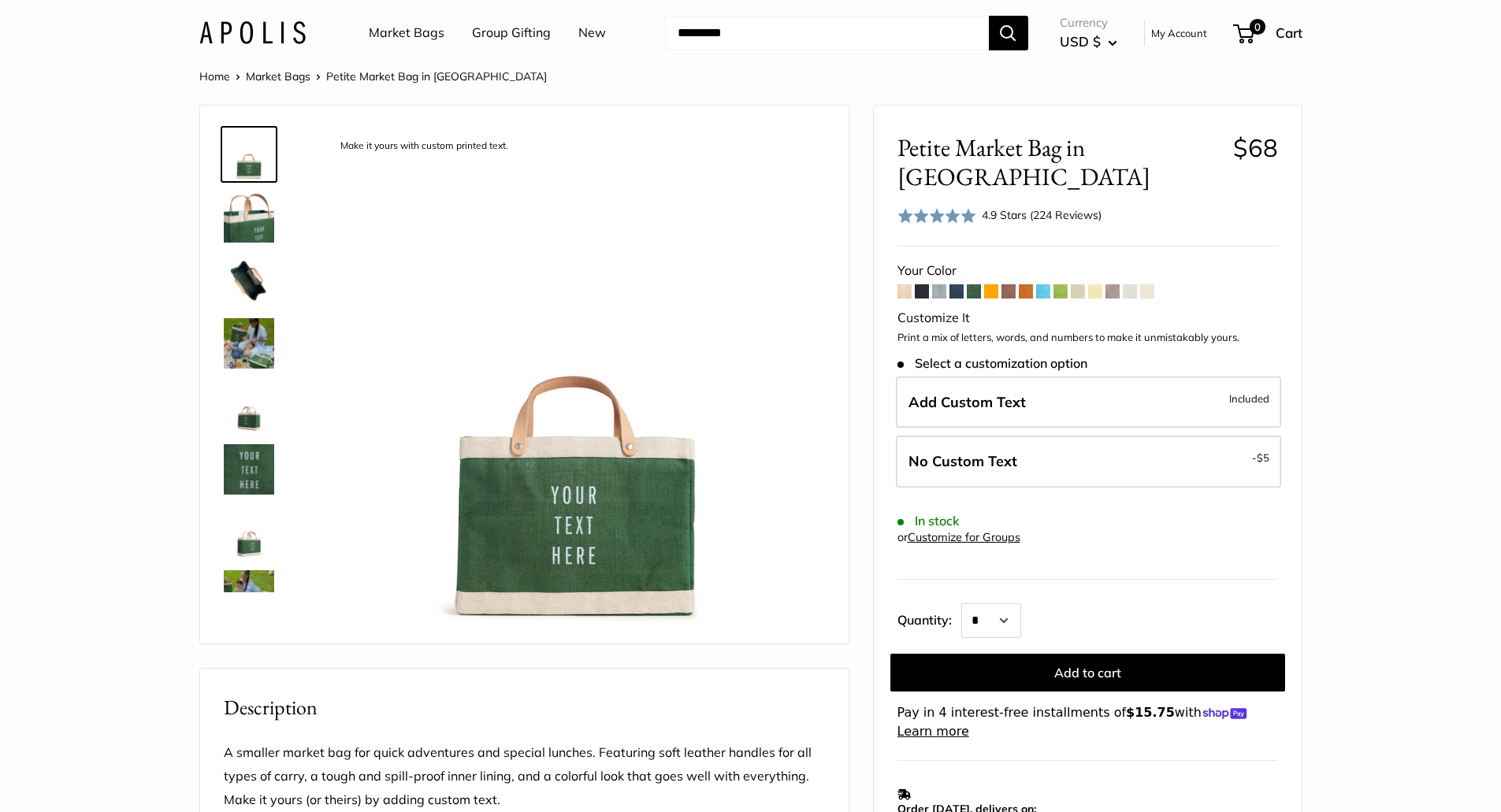
click at [1012, 284] on span at bounding box center [1009, 291] width 14 height 14
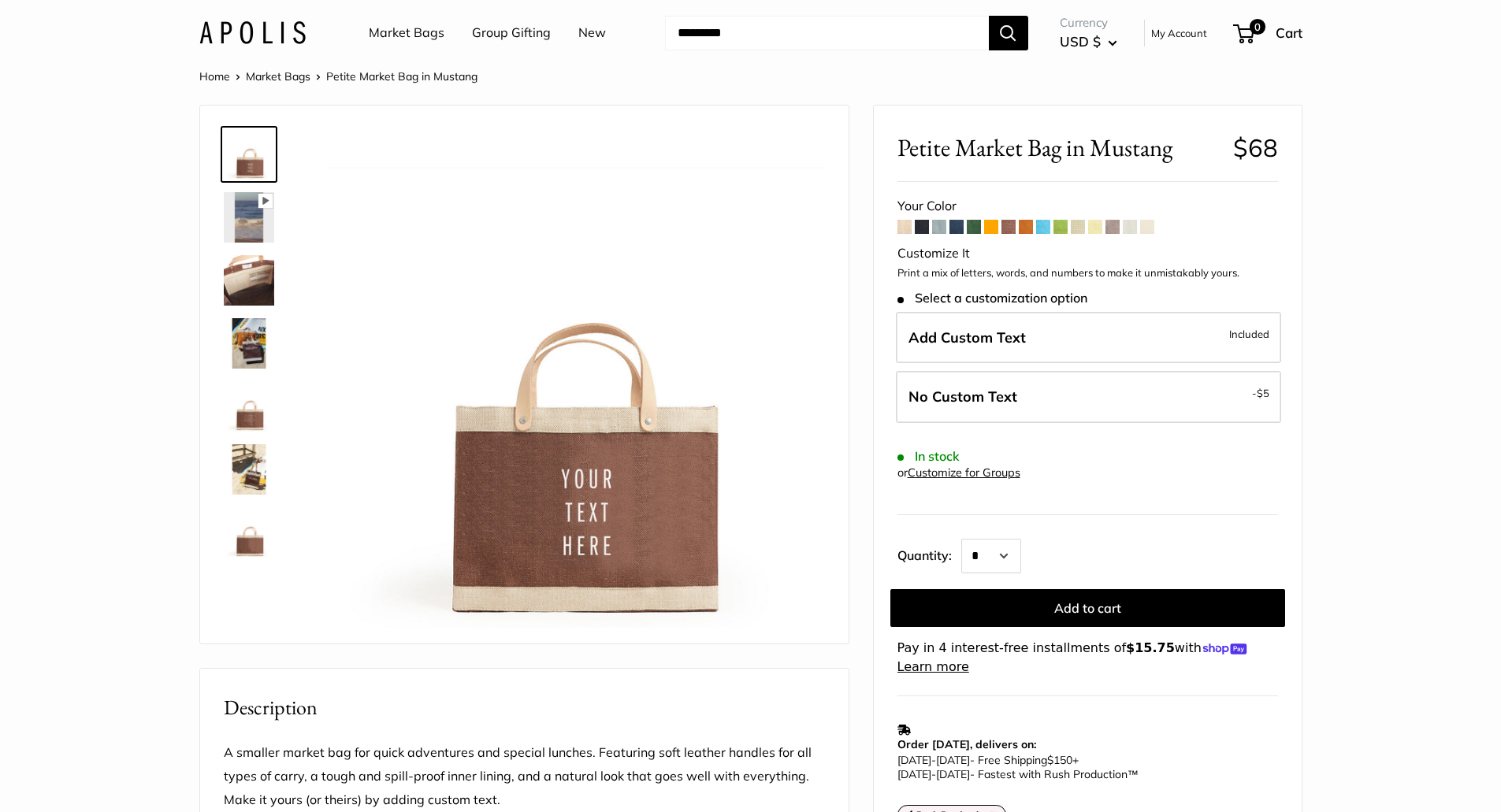
click at [1045, 228] on span at bounding box center [1043, 226] width 14 height 14
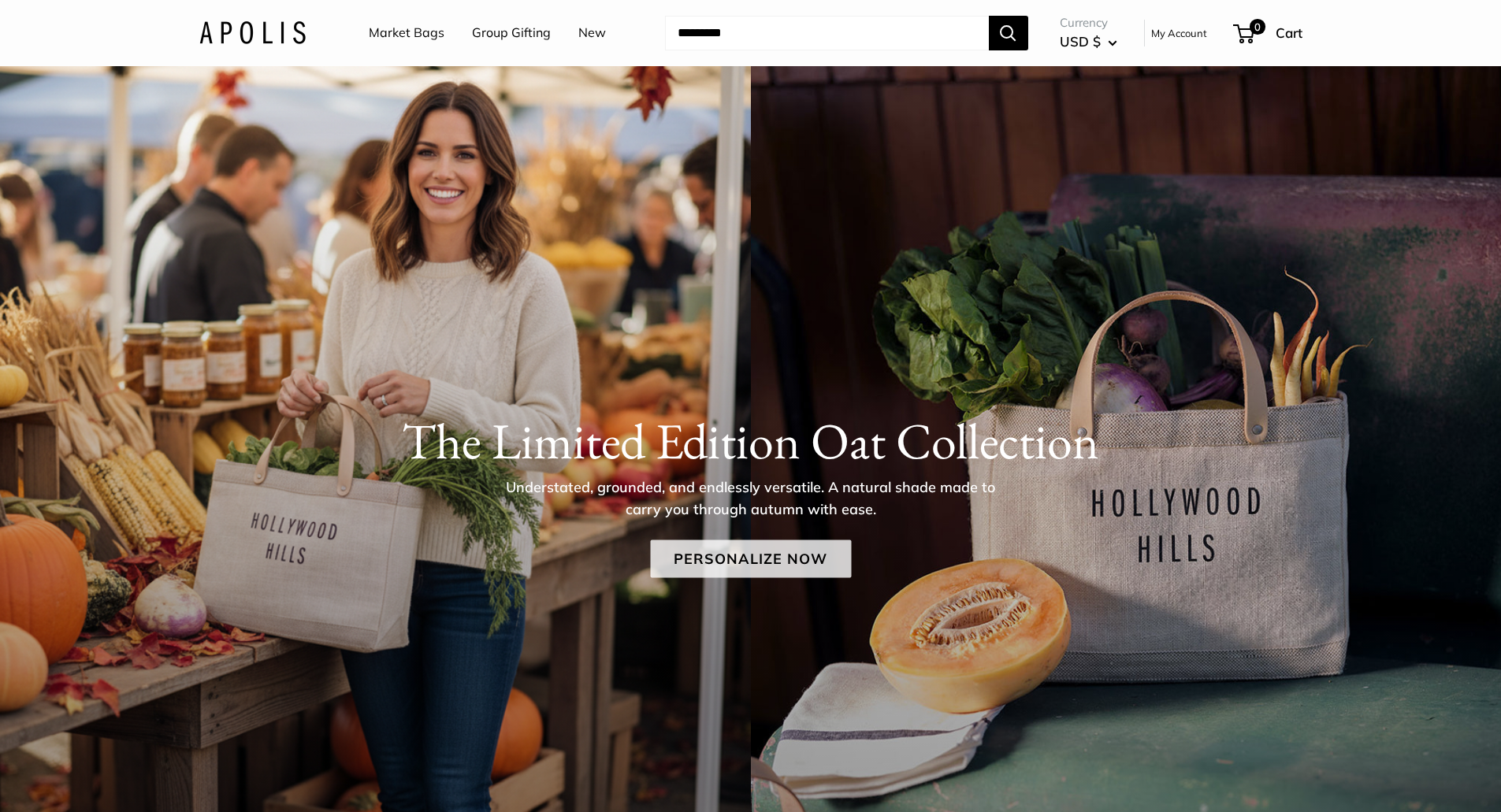
click at [737, 570] on link "Personalize Now" at bounding box center [750, 558] width 201 height 38
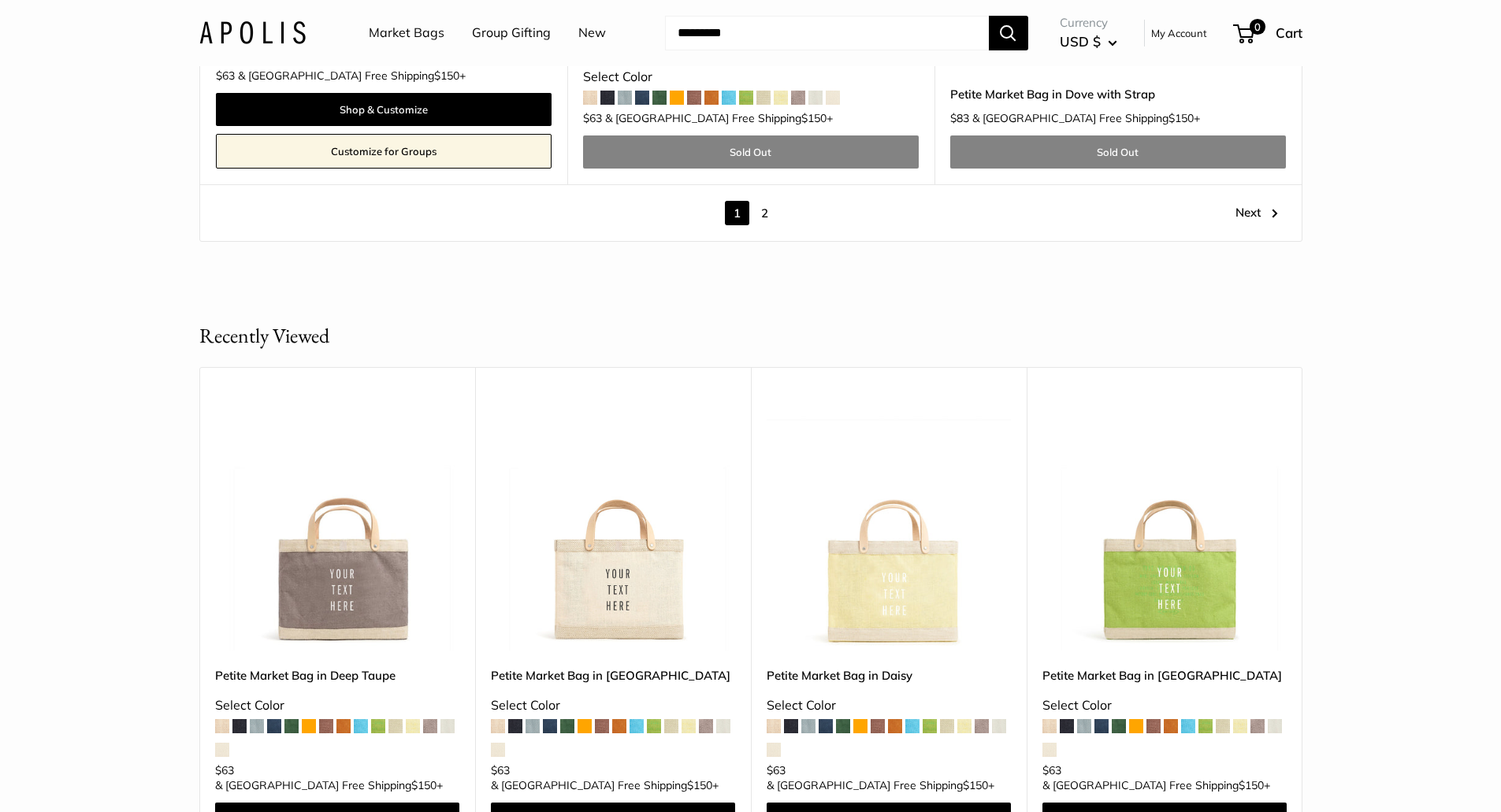
scroll to position [9373, 0]
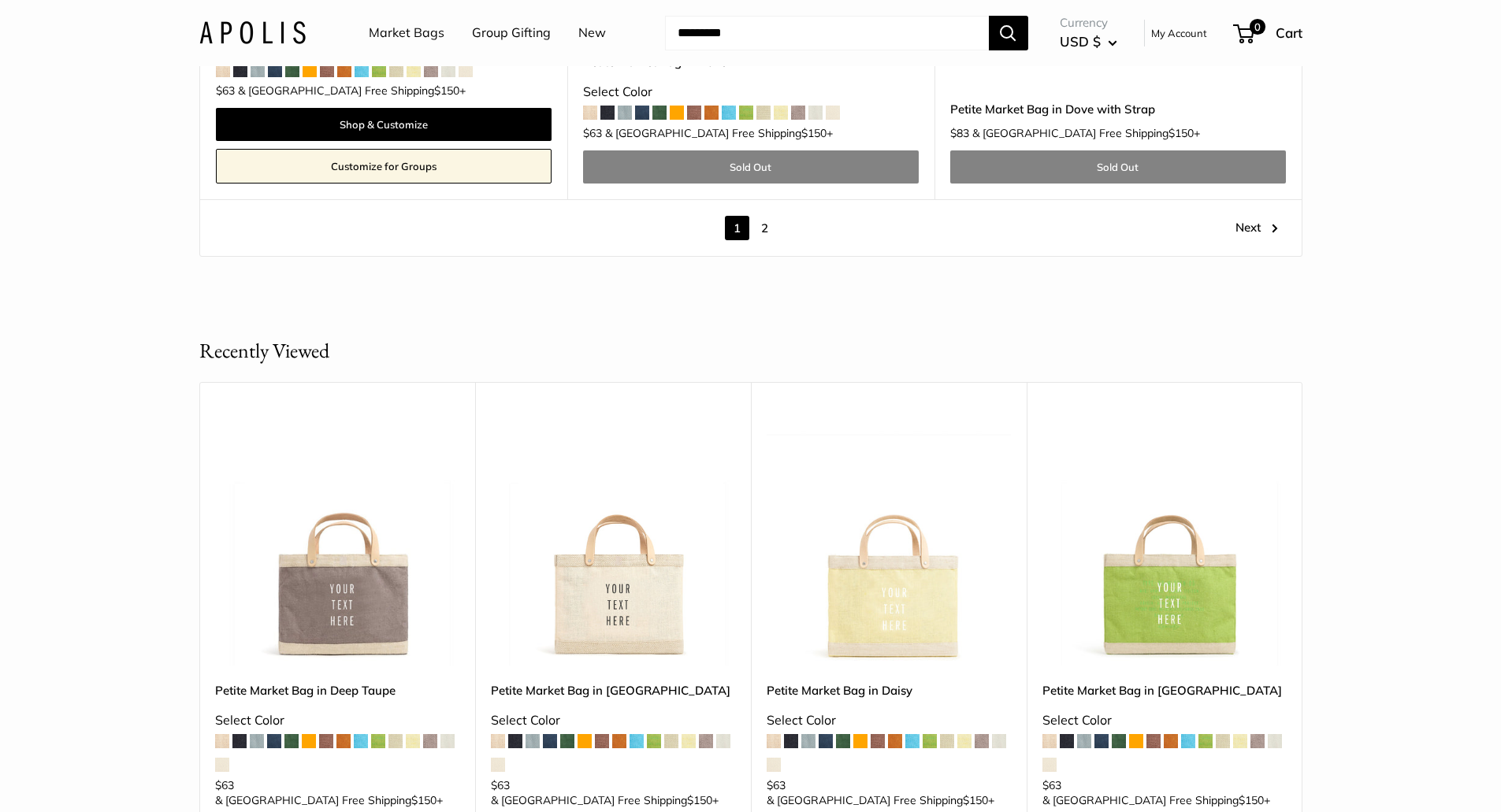
click at [762, 216] on link "2" at bounding box center [765, 228] width 25 height 25
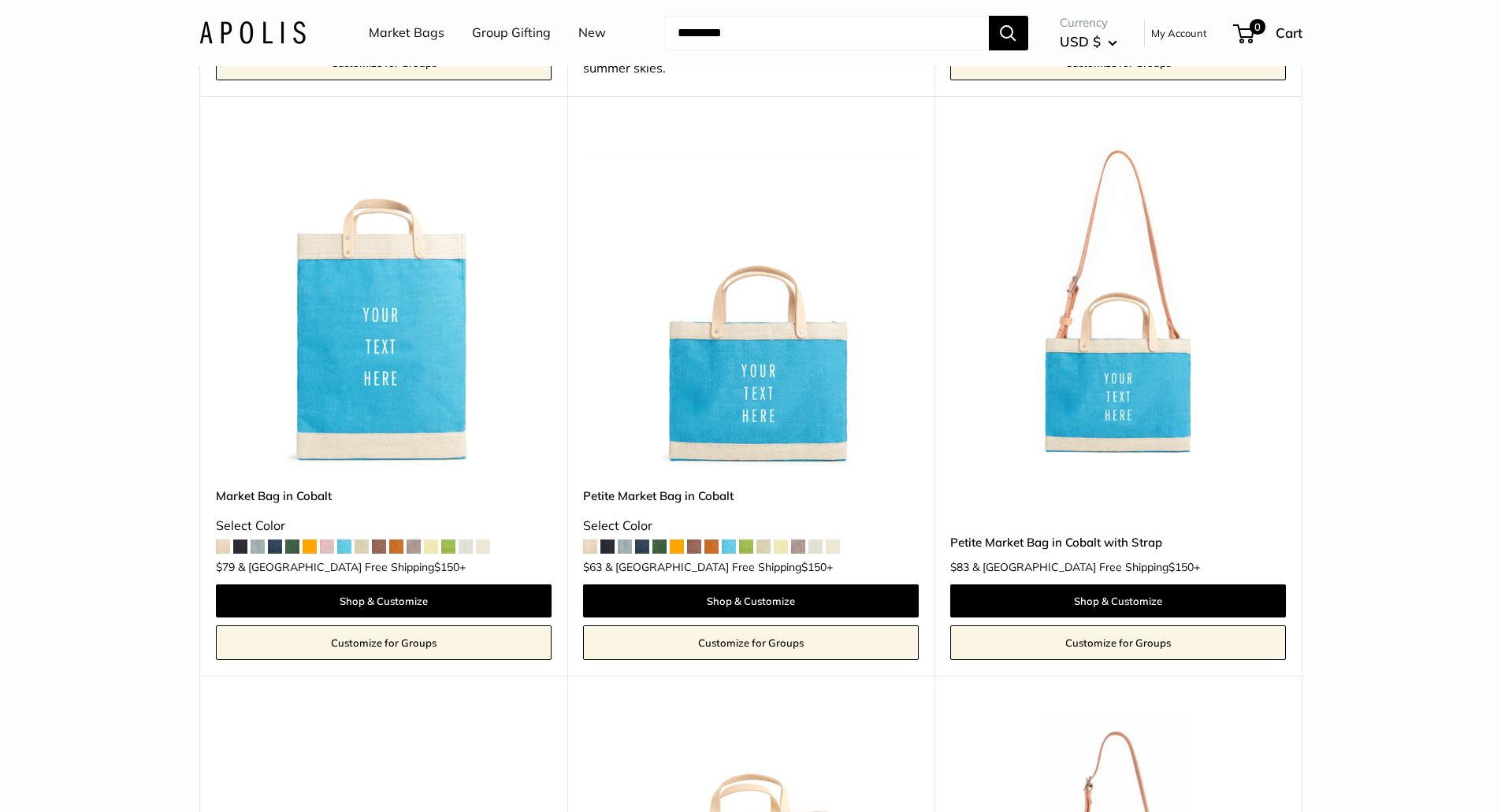
scroll to position [1200, 0]
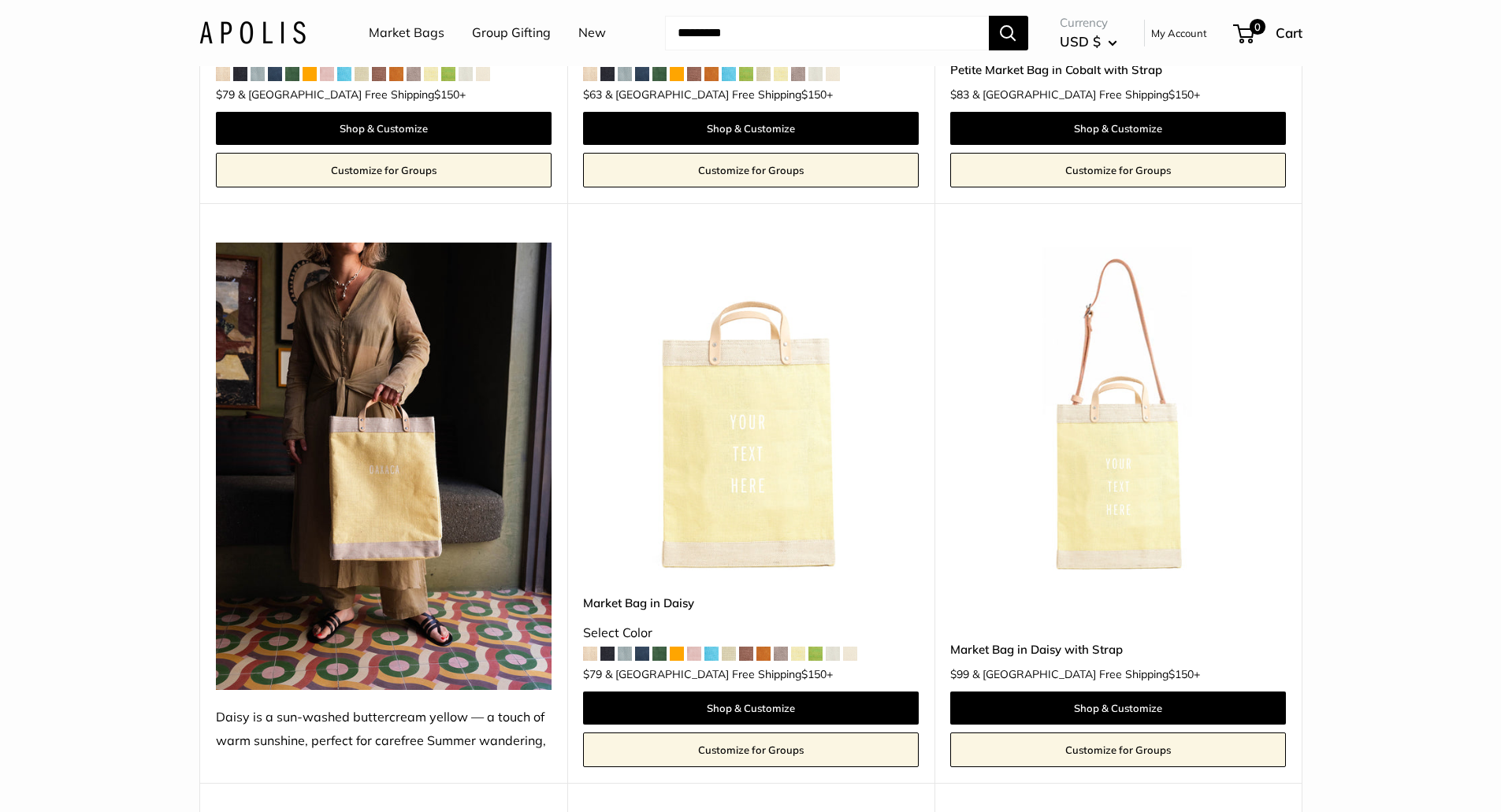
click at [0, 0] on img at bounding box center [0, 0] width 0 height 0
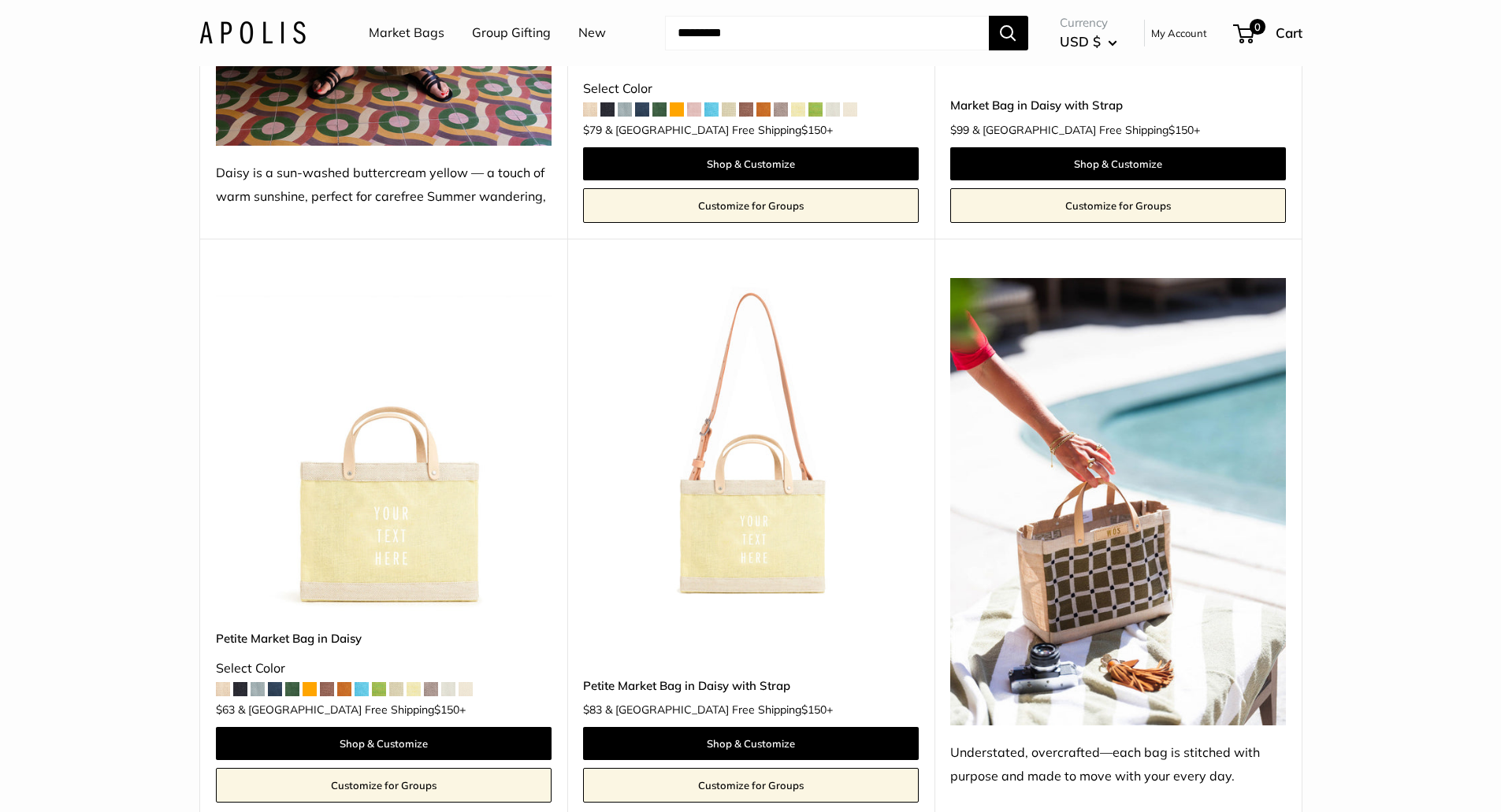
scroll to position [1752, 0]
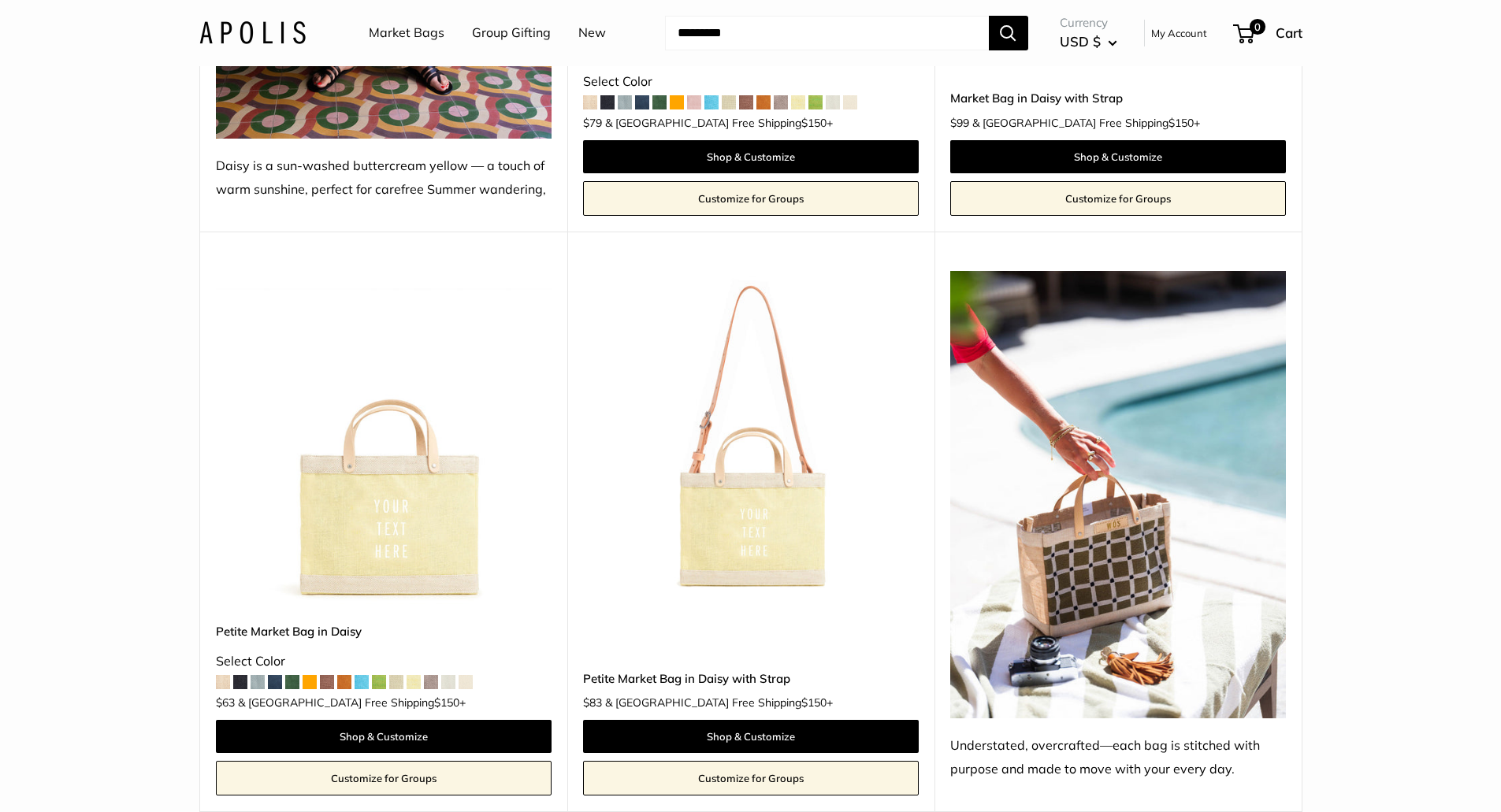
click at [0, 0] on img at bounding box center [0, 0] width 0 height 0
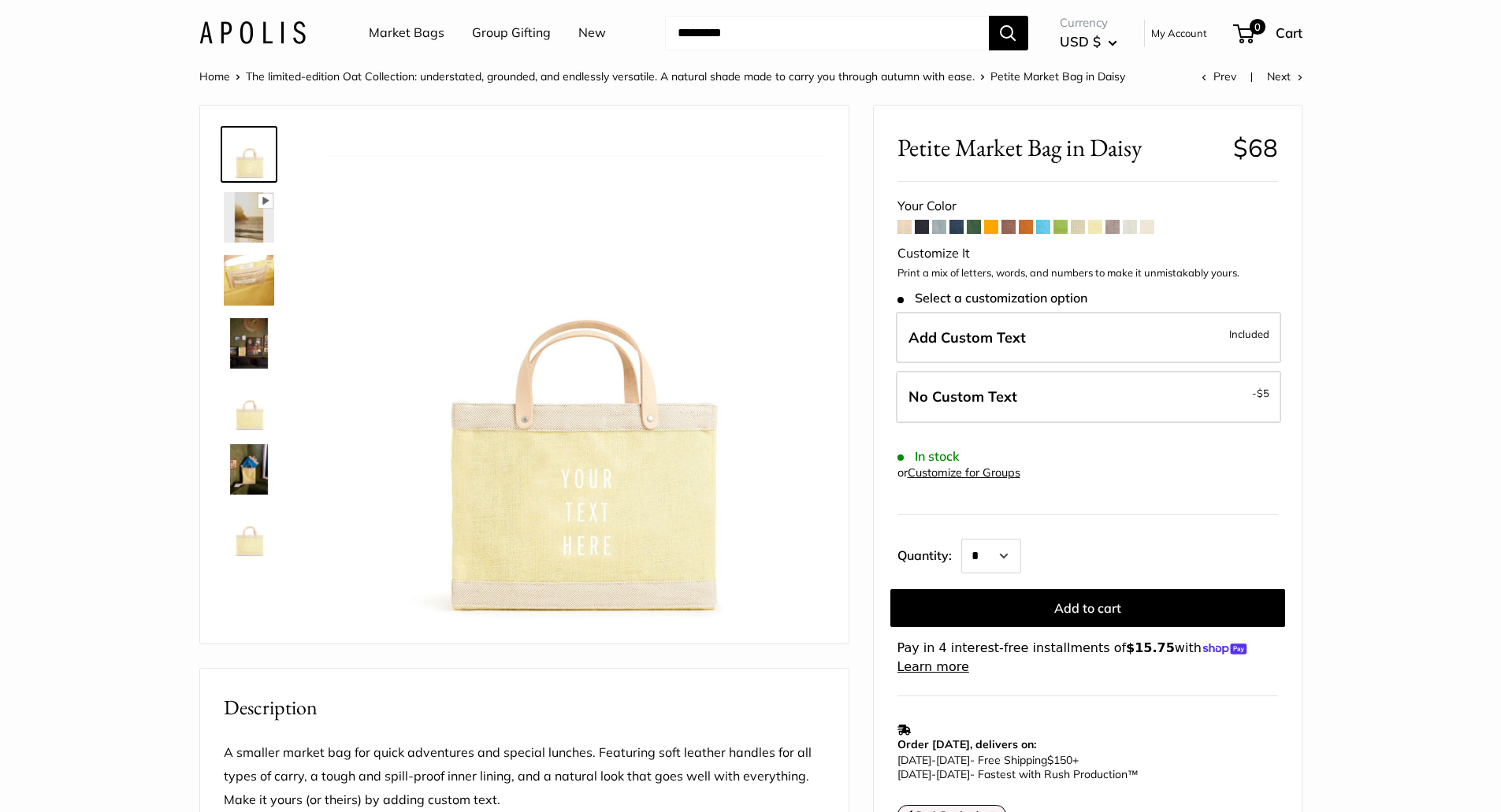
click at [1097, 228] on span at bounding box center [1096, 226] width 14 height 14
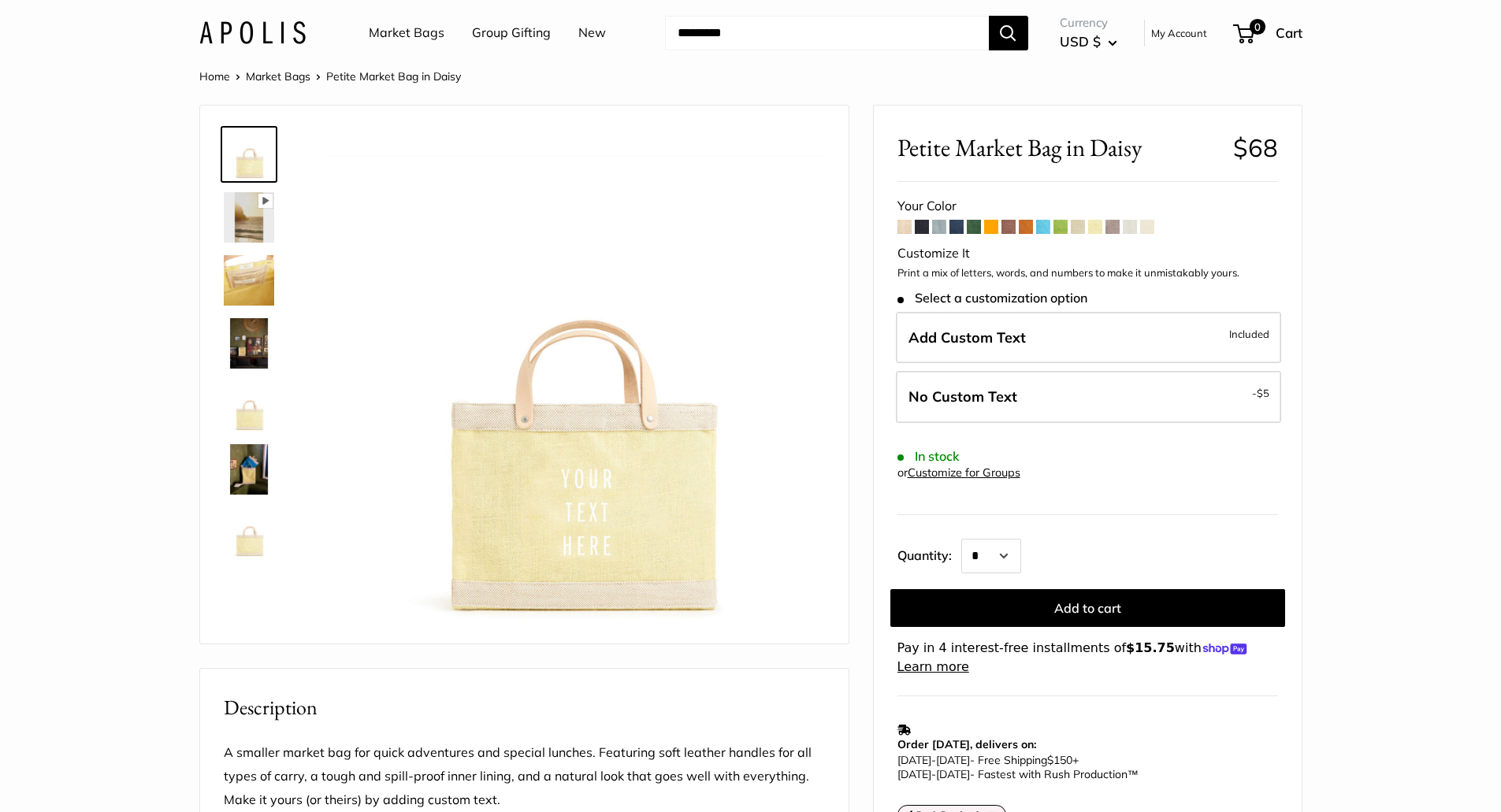
click at [932, 228] on span at bounding box center [939, 226] width 14 height 14
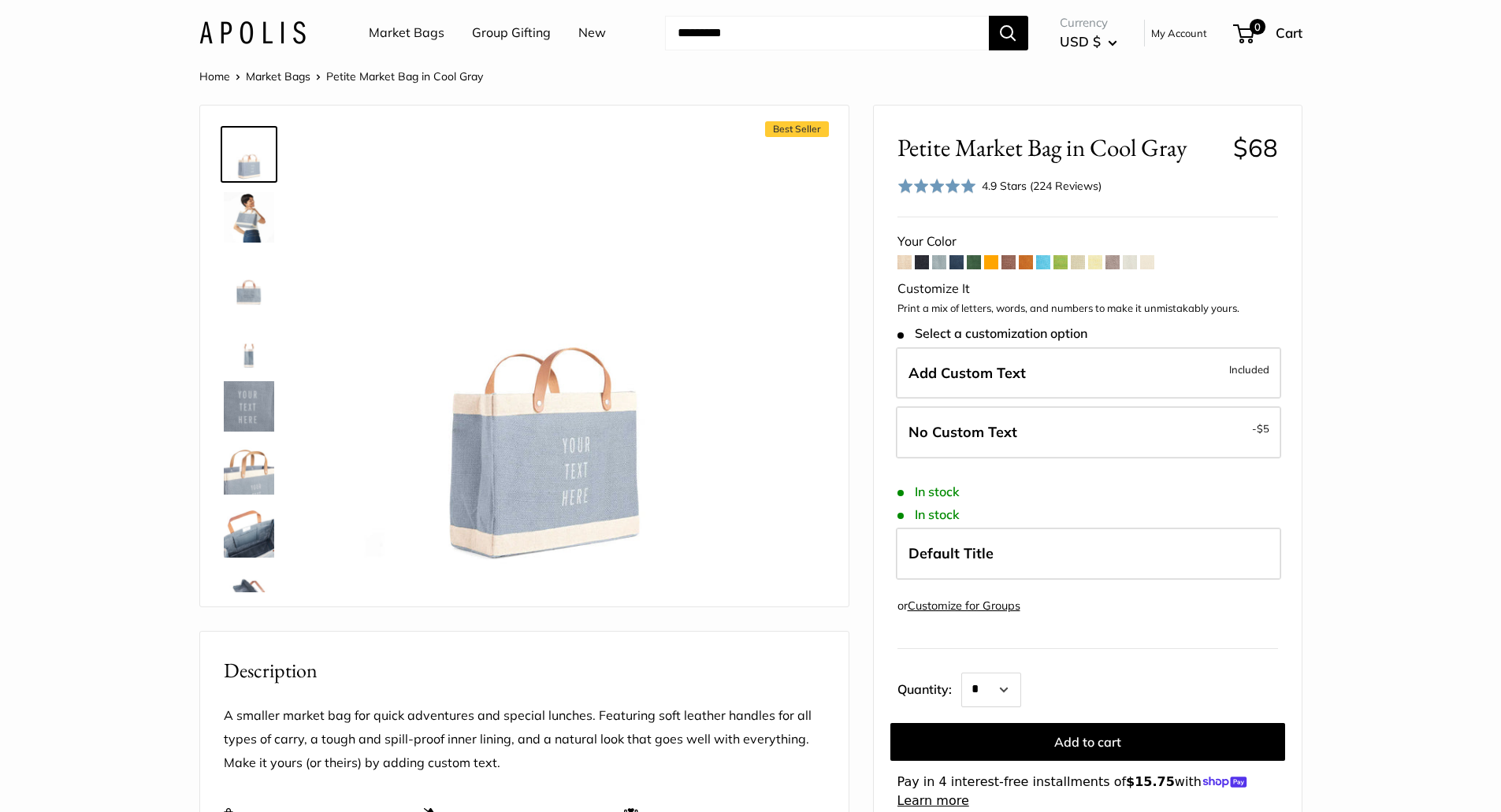
click at [230, 218] on img at bounding box center [249, 217] width 50 height 50
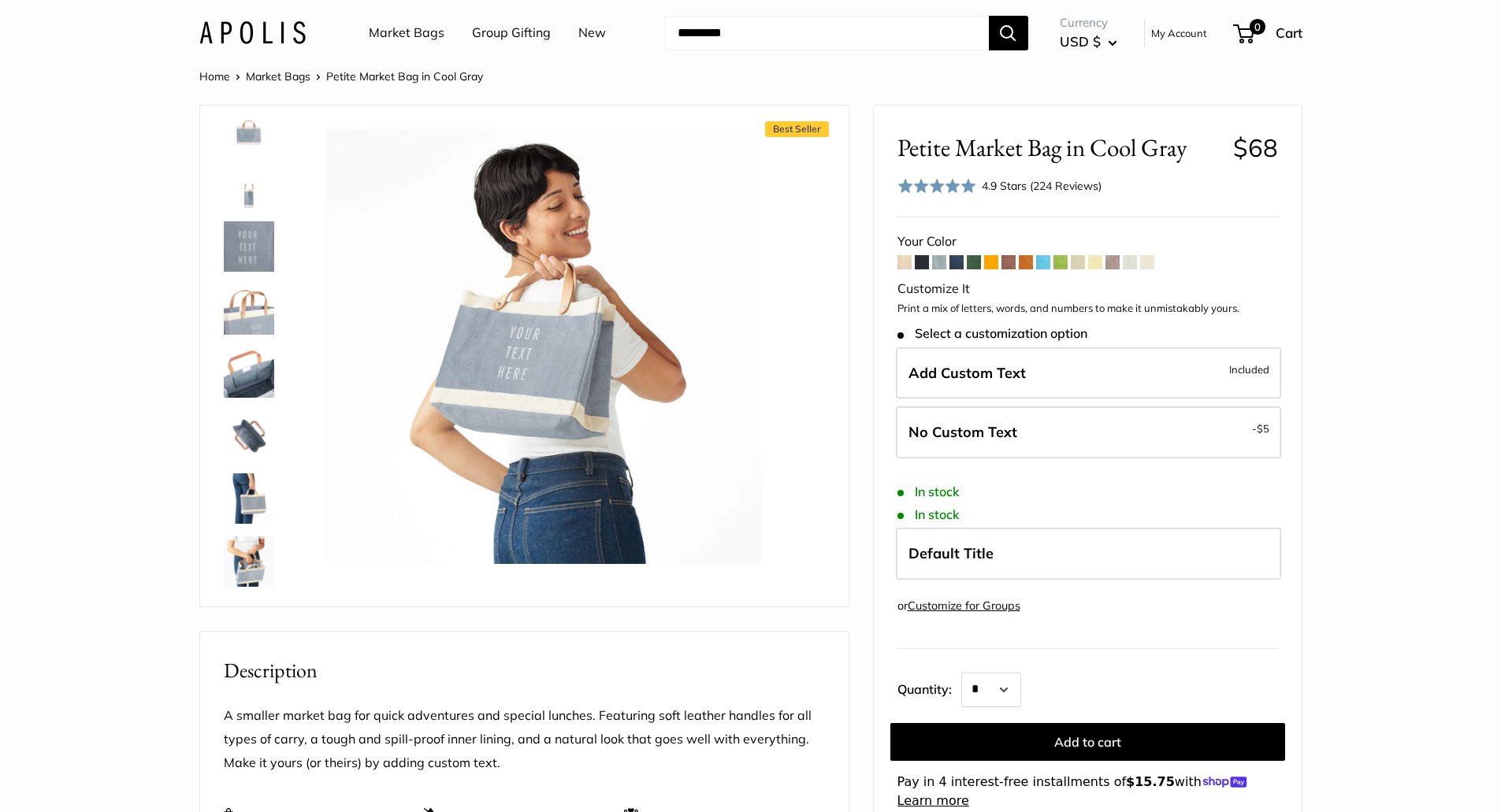
scroll to position [164, 0]
click at [241, 496] on img at bounding box center [249, 494] width 50 height 50
